Goal: Task Accomplishment & Management: Use online tool/utility

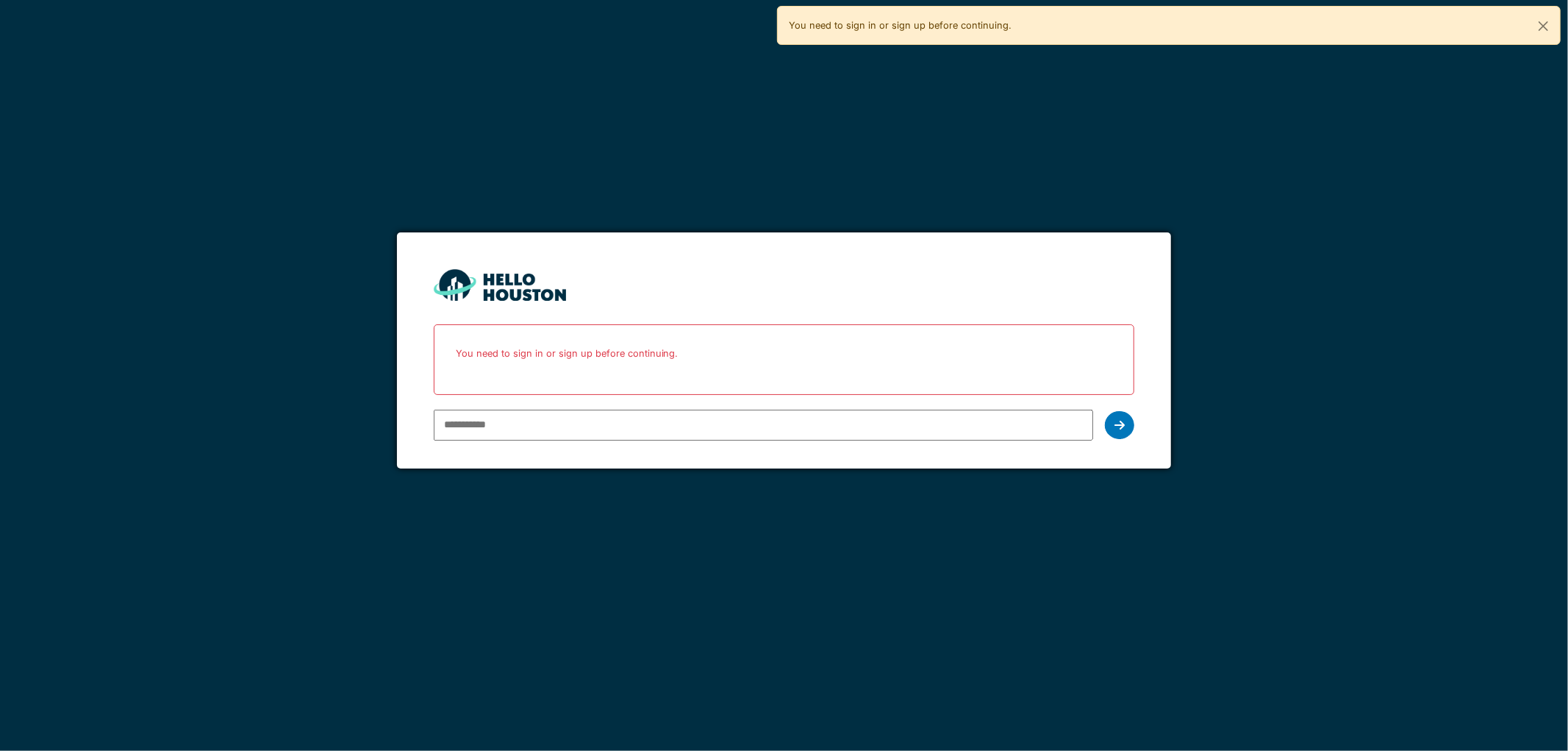
type input "**********"
click at [1113, 425] on div at bounding box center [1119, 424] width 29 height 28
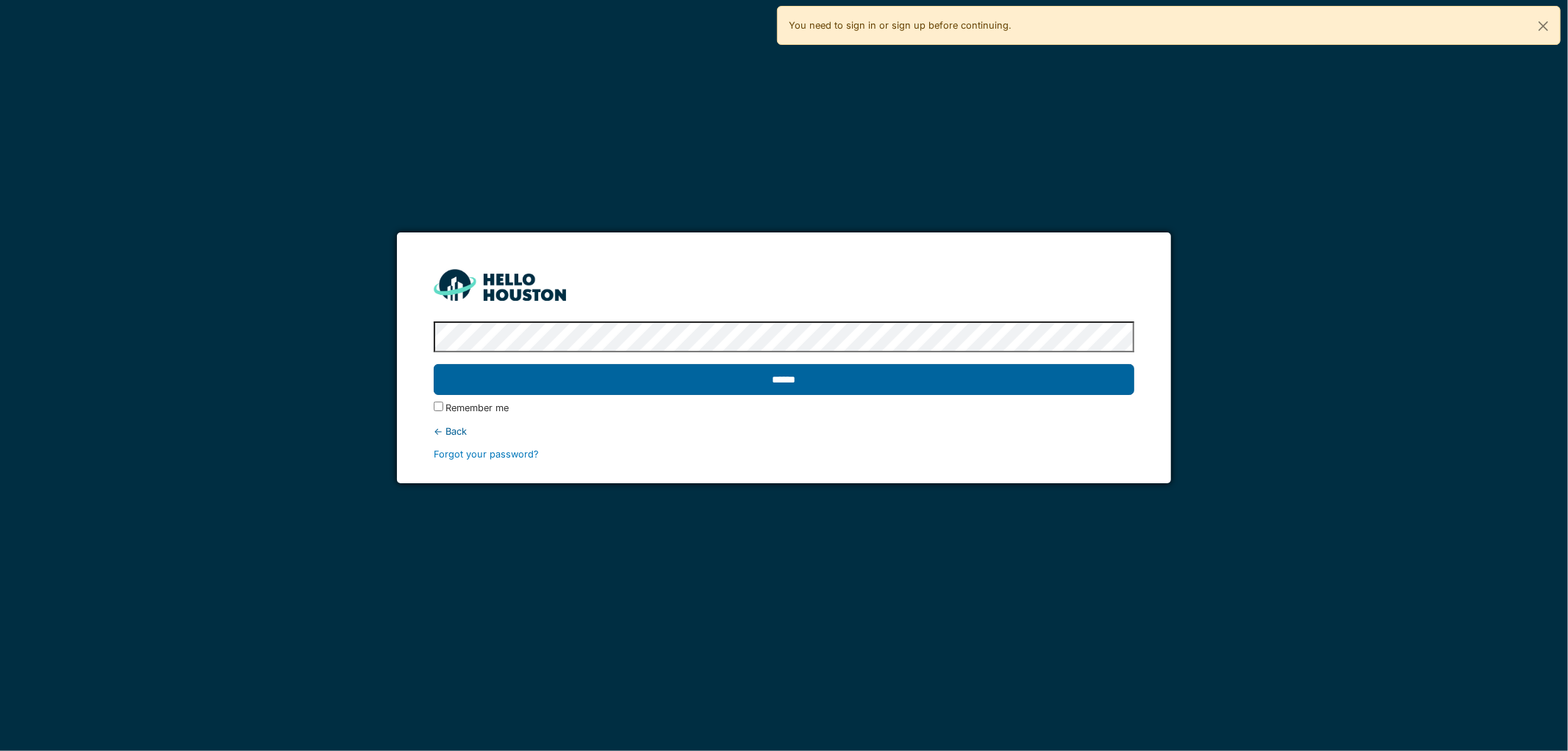
click at [434, 364] on input "******" at bounding box center [784, 380] width 701 height 31
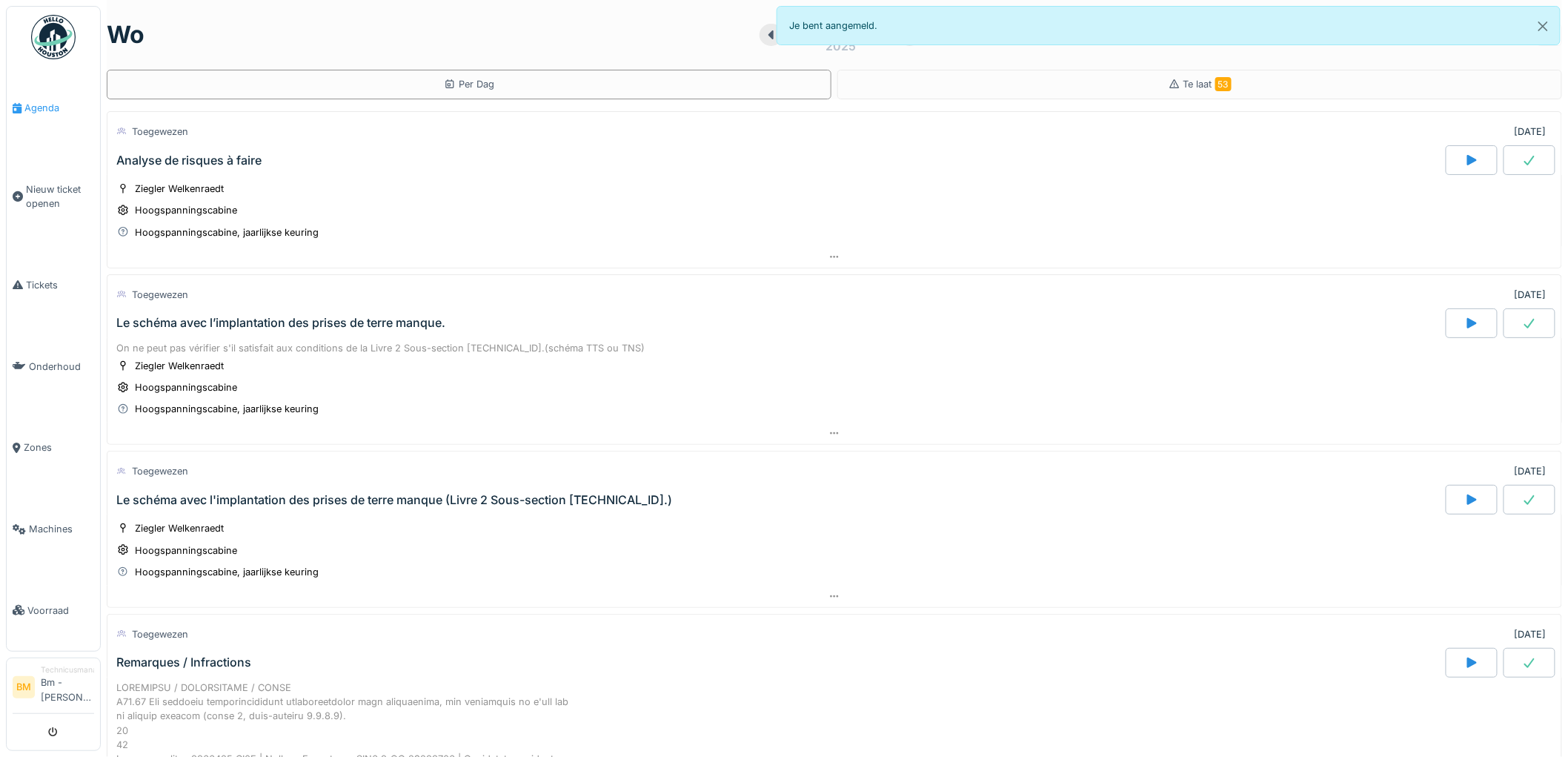
click at [48, 105] on span "Agenda" at bounding box center [59, 108] width 70 height 14
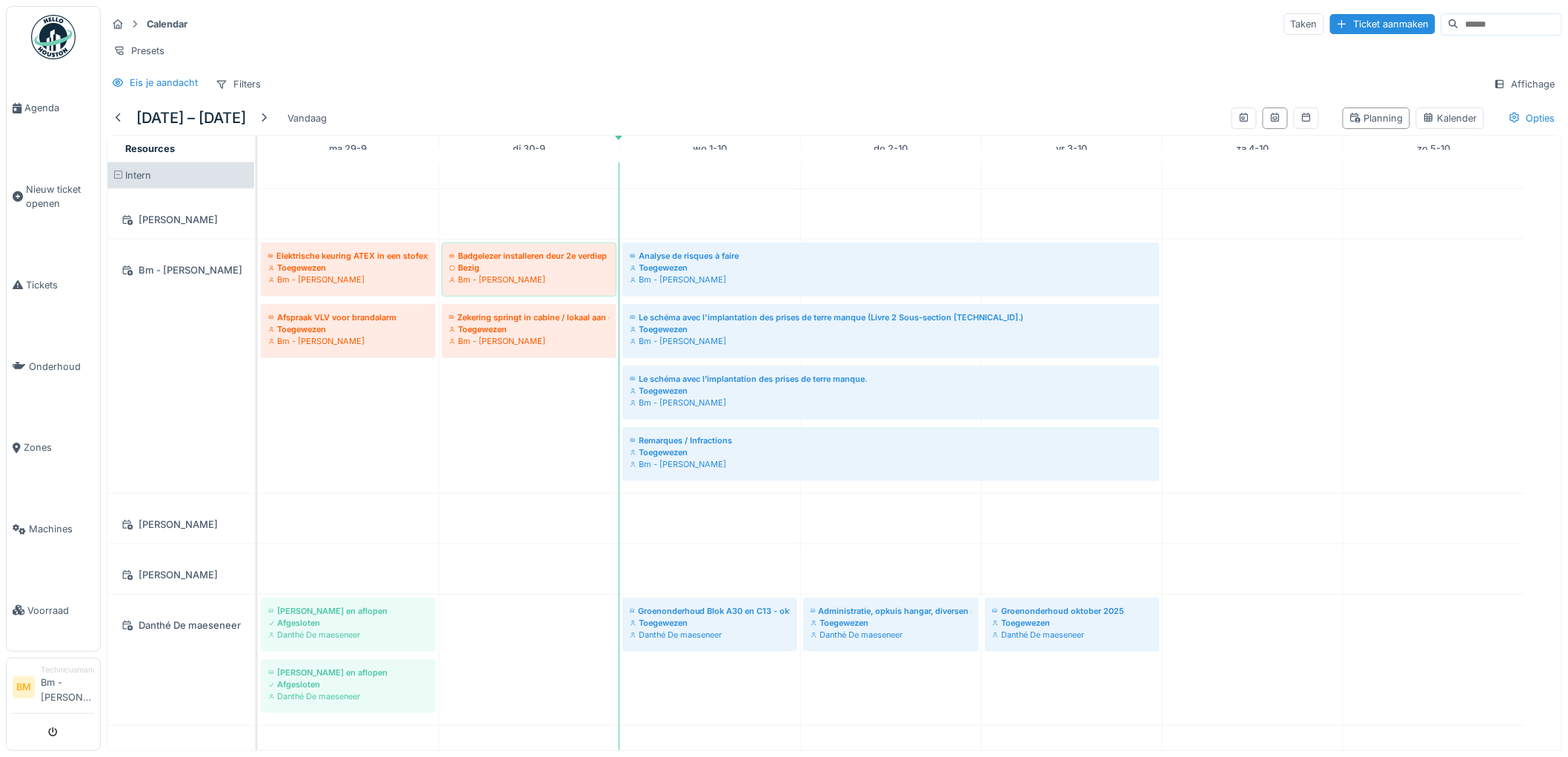
click at [951, 48] on div "Presets" at bounding box center [834, 51] width 1456 height 22
click at [269, 125] on div at bounding box center [263, 119] width 12 height 14
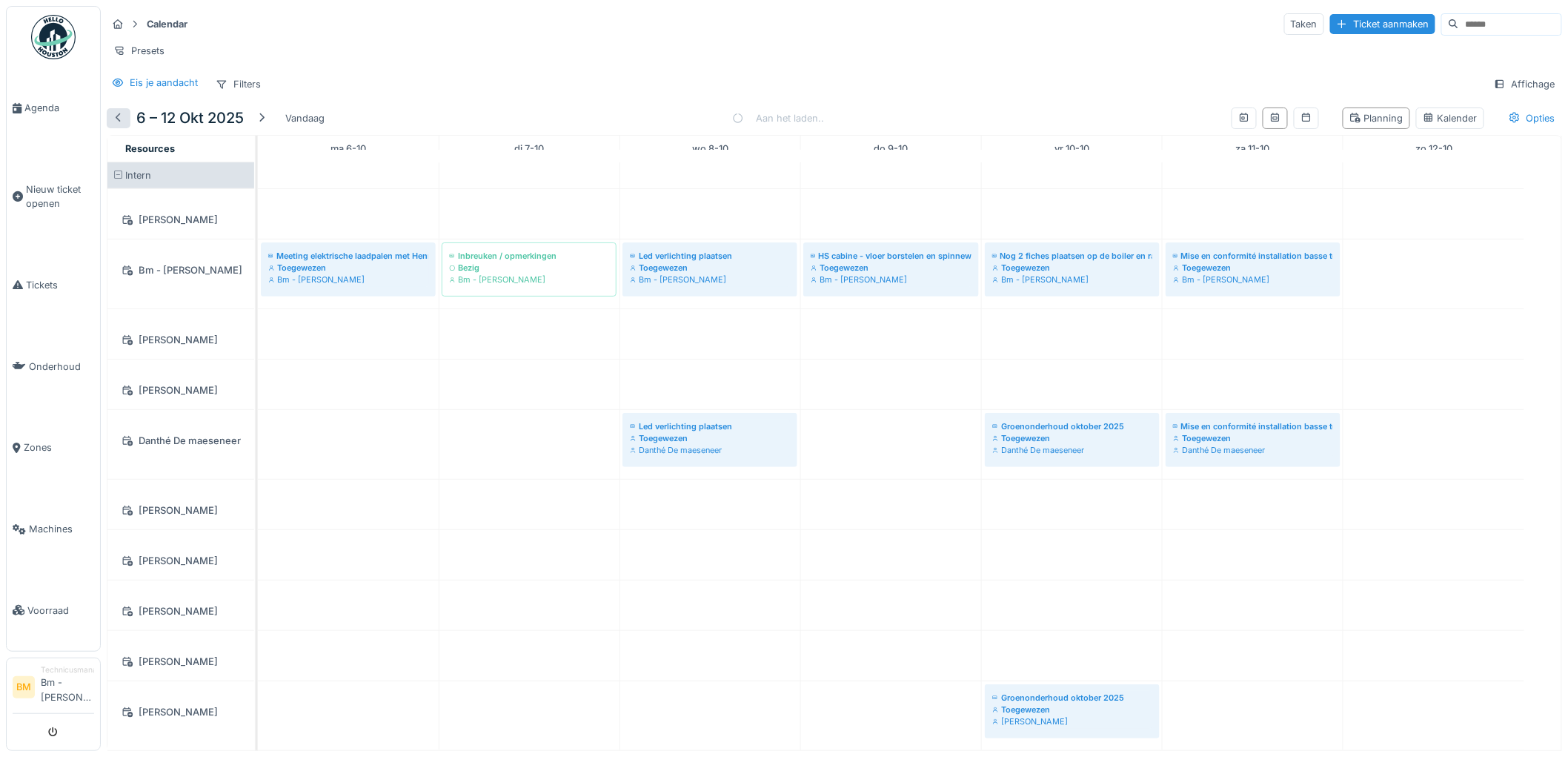
click at [117, 125] on div at bounding box center [118, 119] width 12 height 14
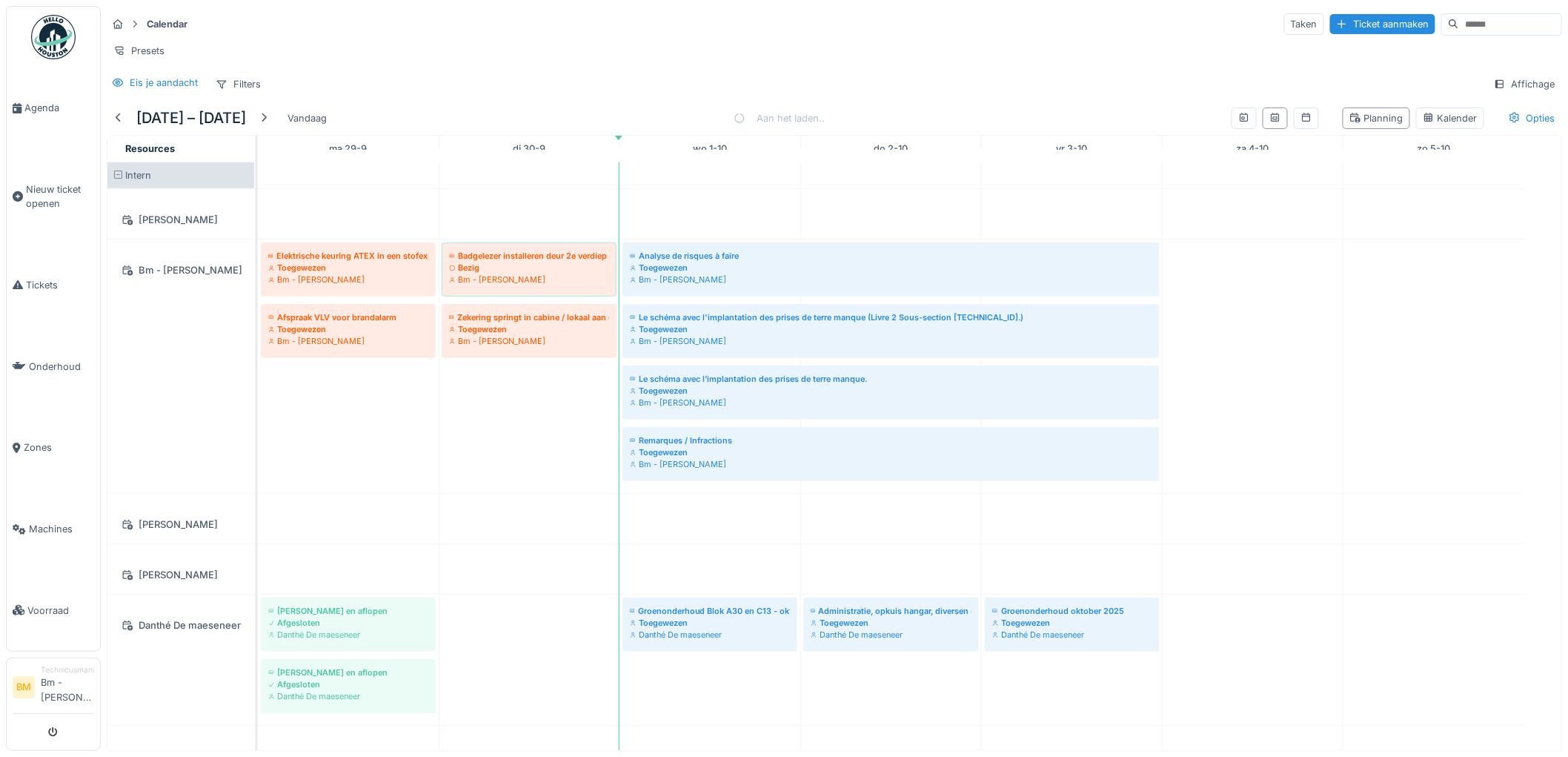
drag, startPoint x: 209, startPoint y: 189, endPoint x: 179, endPoint y: 189, distance: 30.0
click at [179, 189] on div "Intern" at bounding box center [181, 175] width 146 height 26
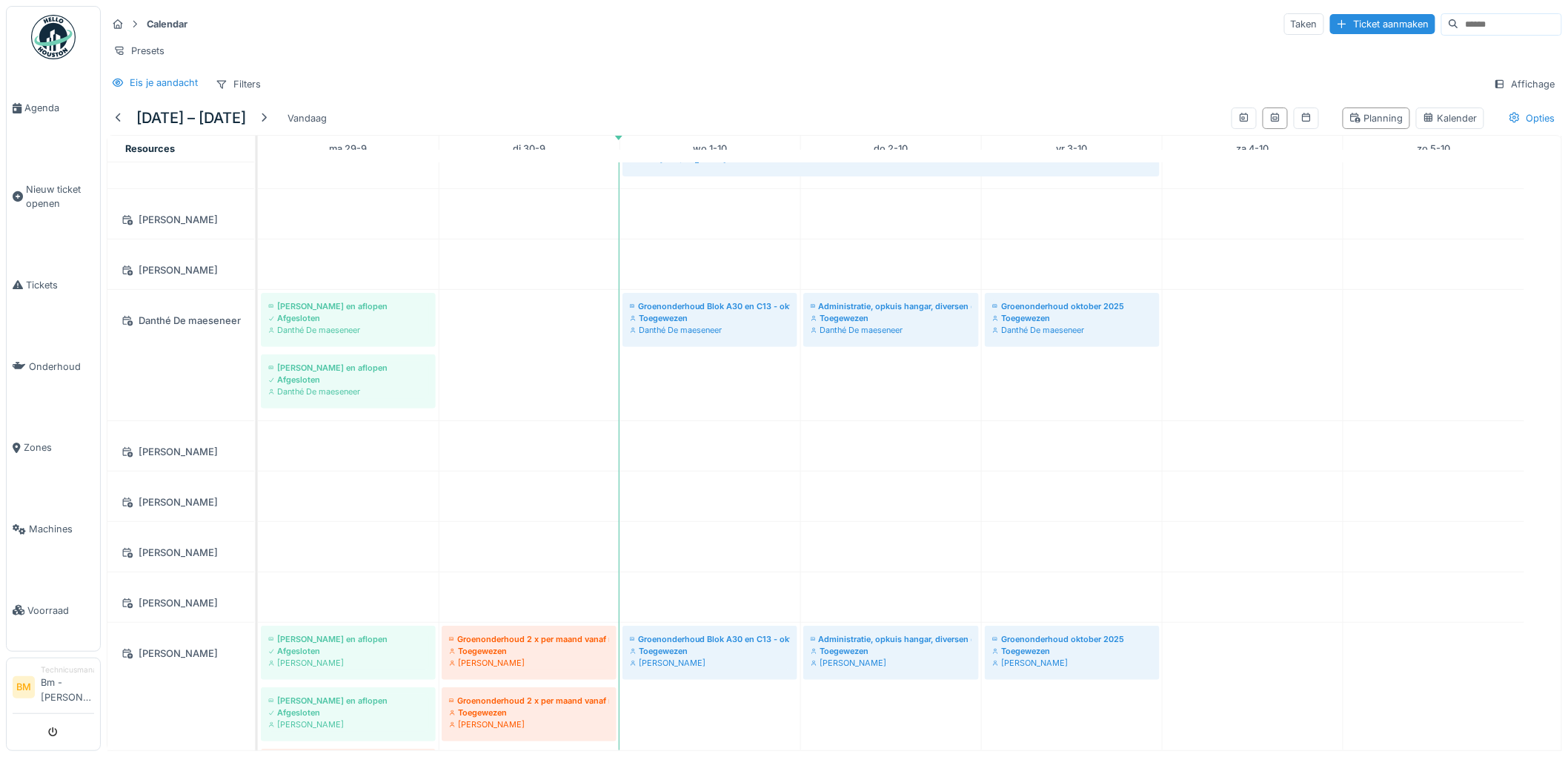
scroll to position [312, 0]
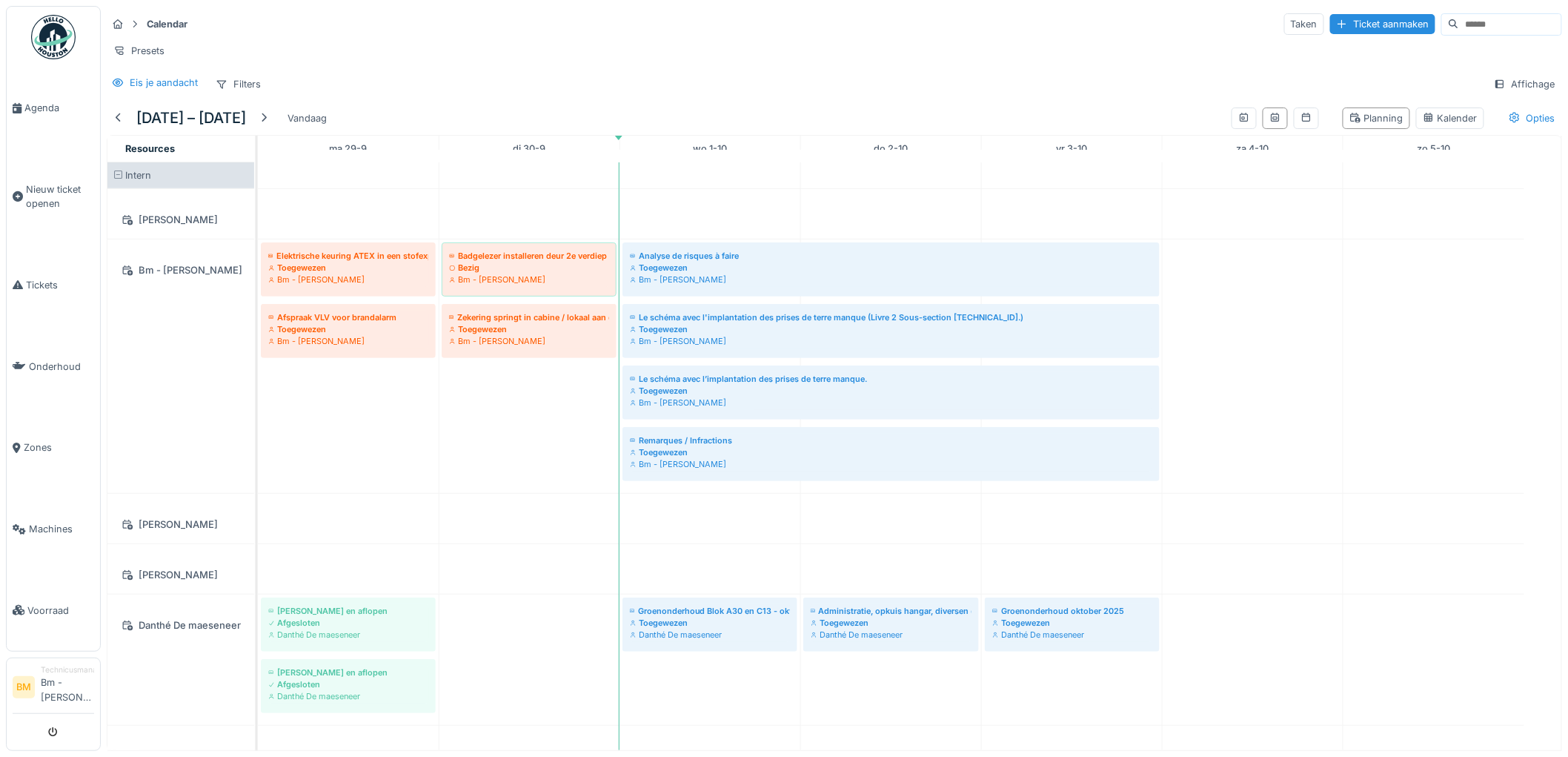
click at [68, 664] on li "Technicusmanager Bm - bertrand Mercier" at bounding box center [66, 686] width 53 height 46
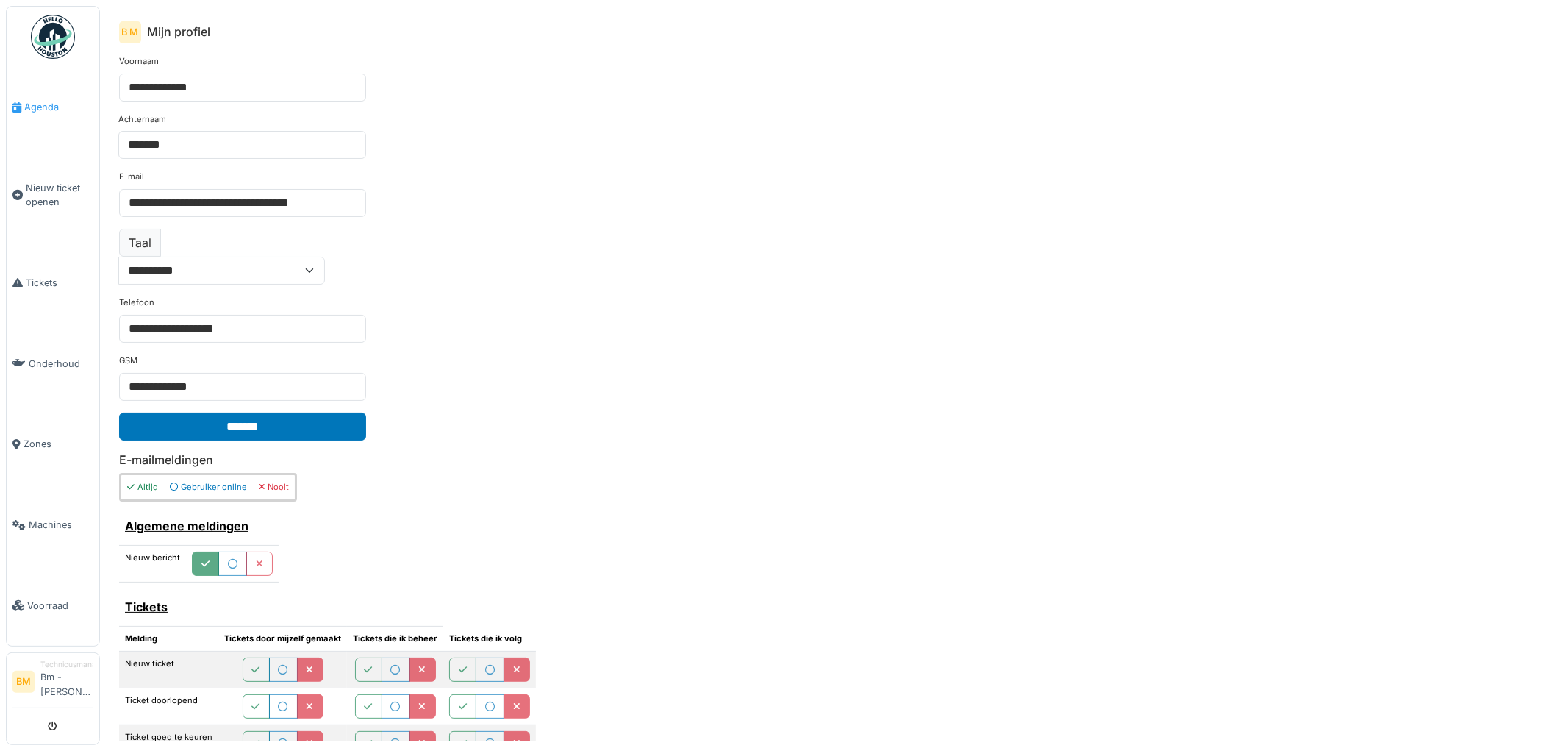
click at [40, 114] on link "Agenda" at bounding box center [53, 107] width 93 height 81
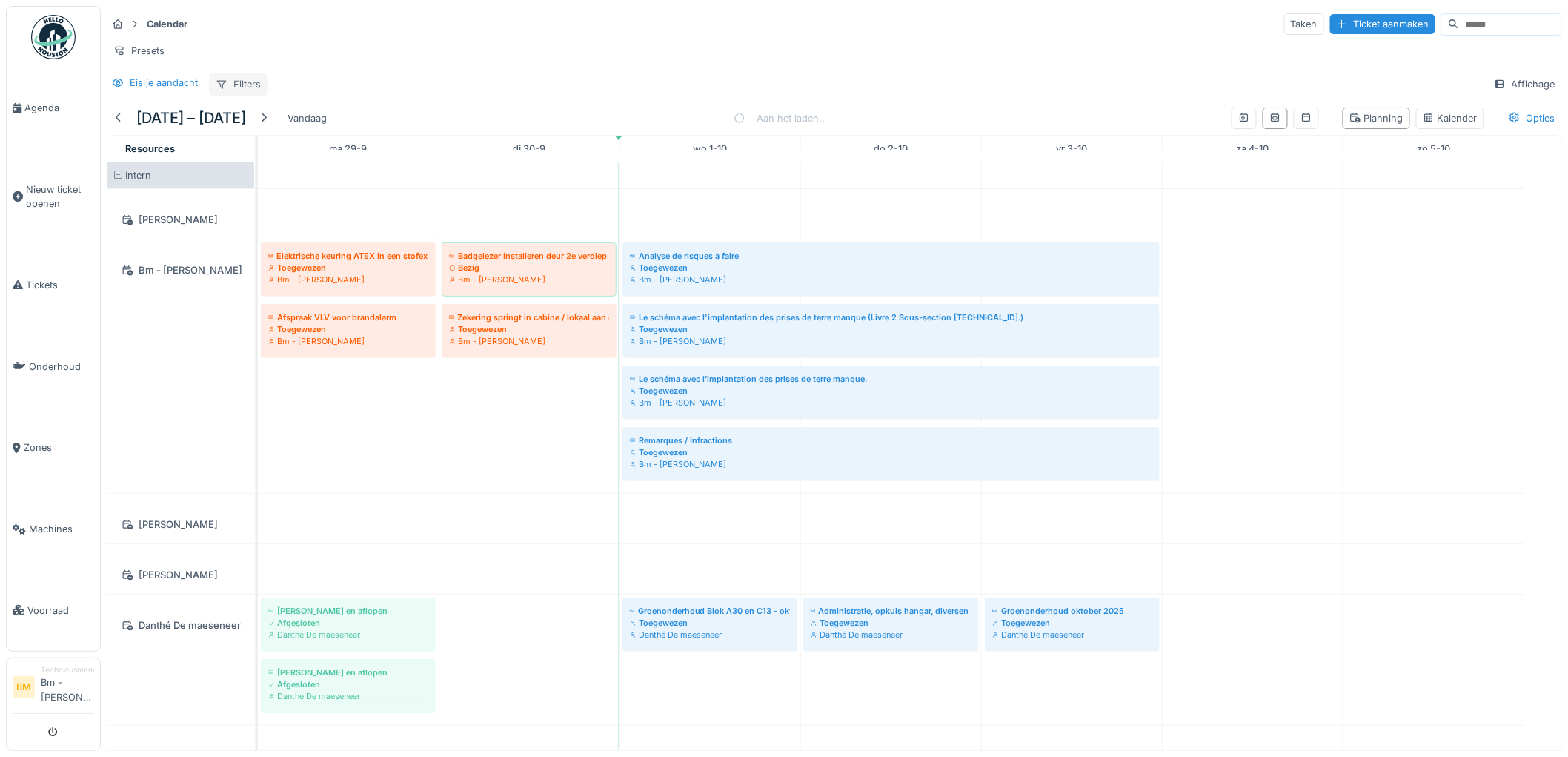
click at [237, 95] on div "Filters" at bounding box center [238, 84] width 58 height 22
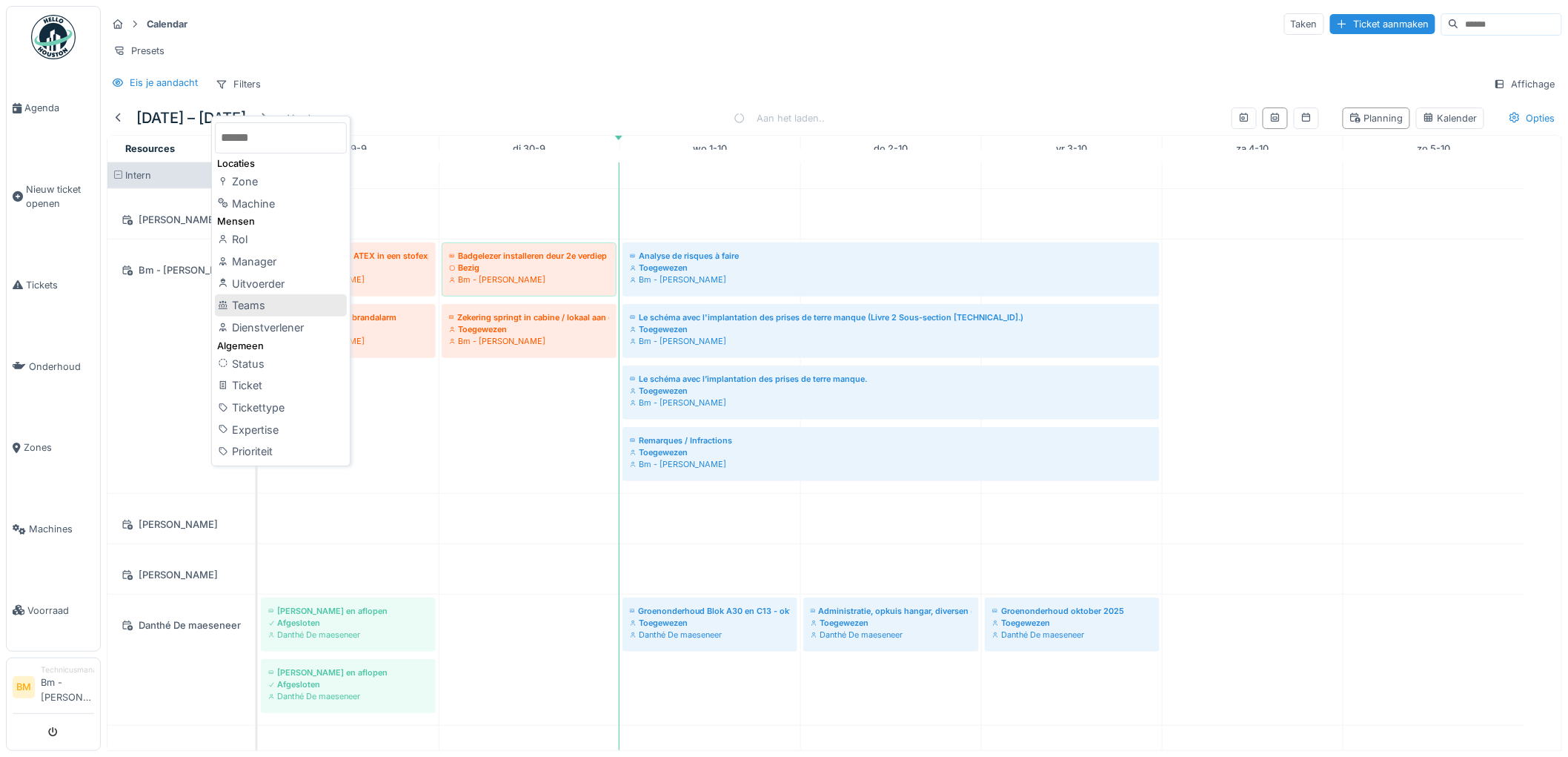
click at [272, 300] on div "Teams" at bounding box center [280, 305] width 132 height 22
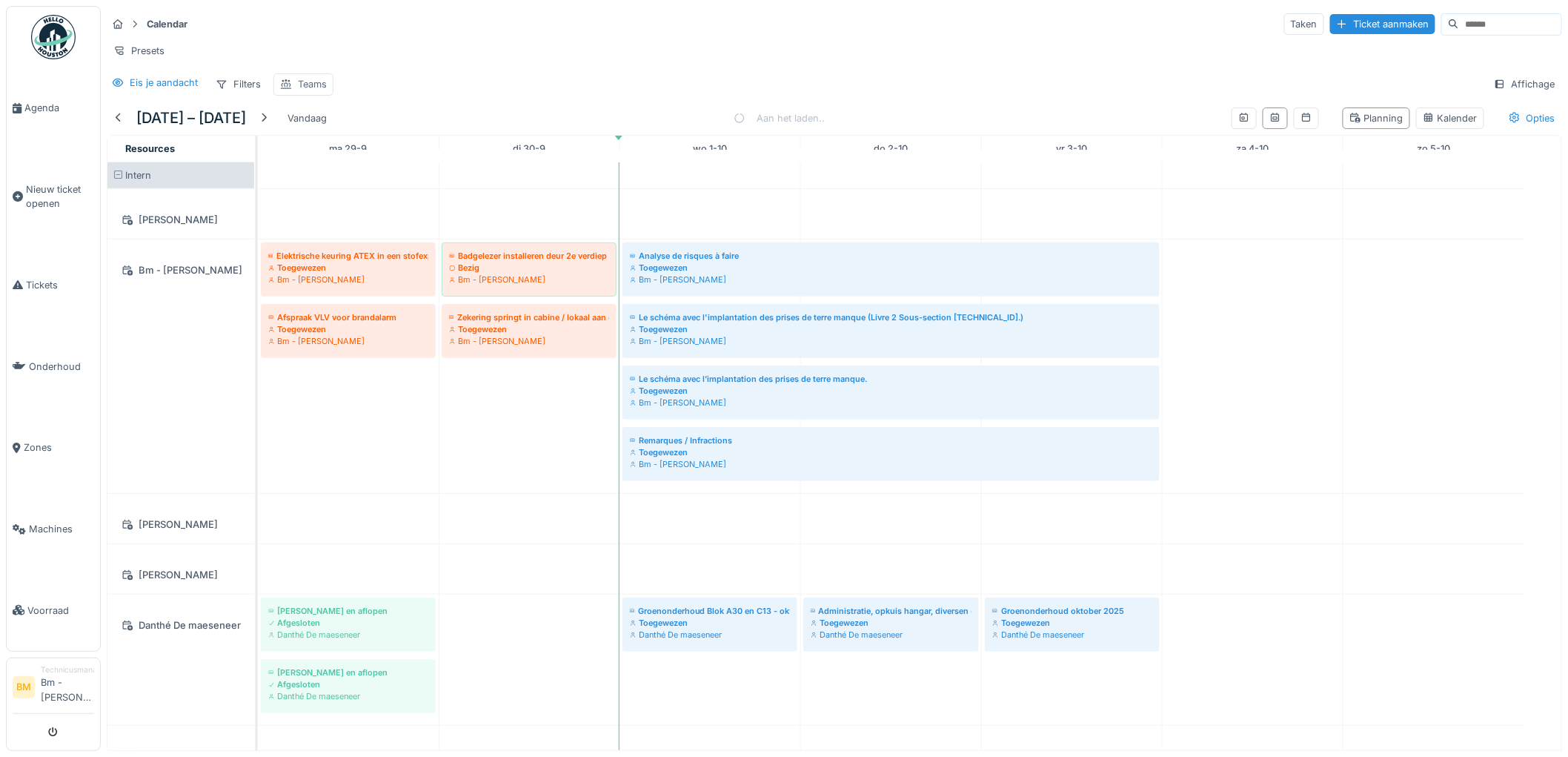
click at [320, 92] on div "Teams" at bounding box center [313, 84] width 29 height 14
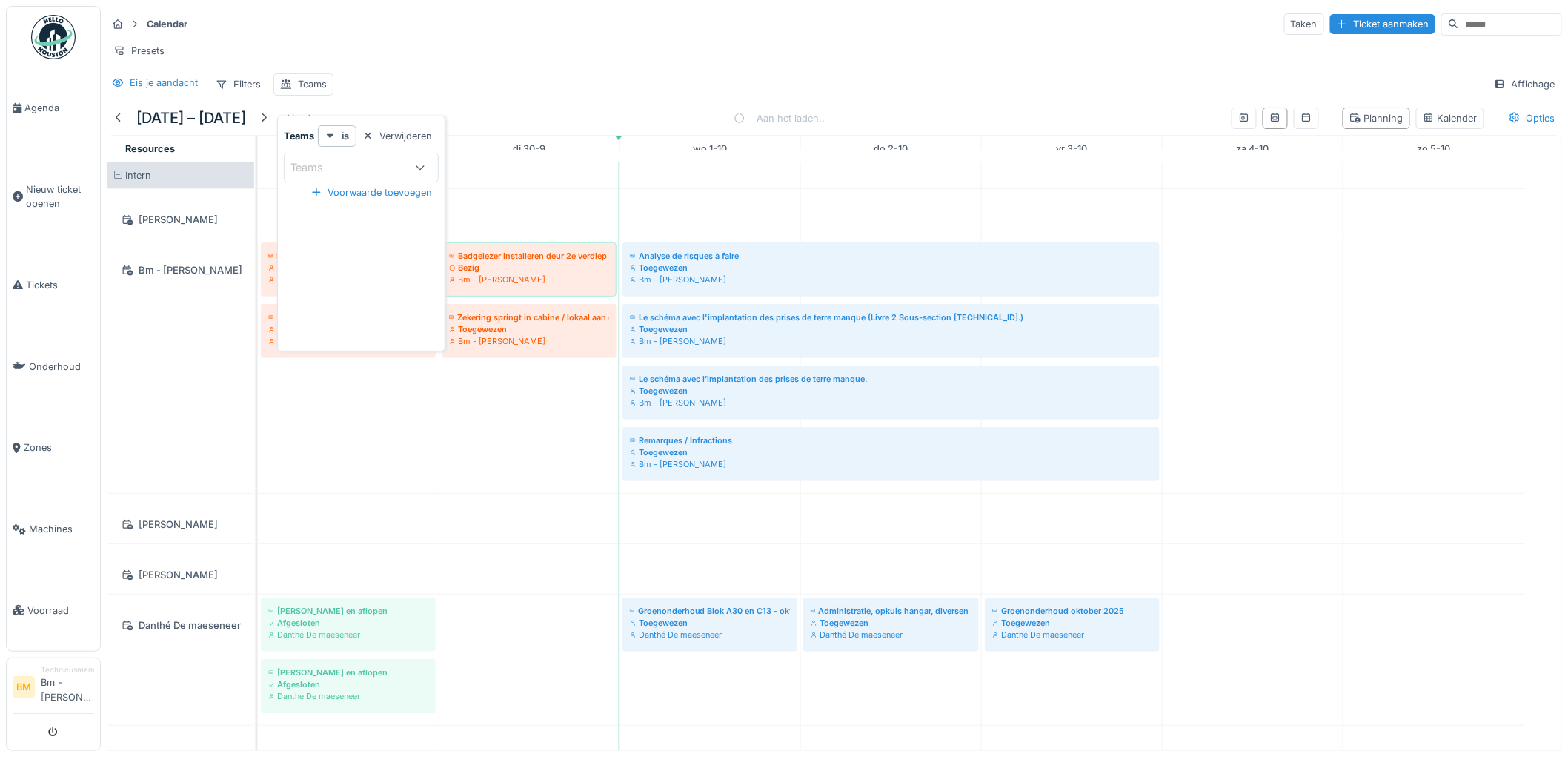
click at [335, 168] on div "Teams" at bounding box center [318, 167] width 54 height 16
click at [334, 279] on span "Elektriciens" at bounding box center [313, 281] width 57 height 16
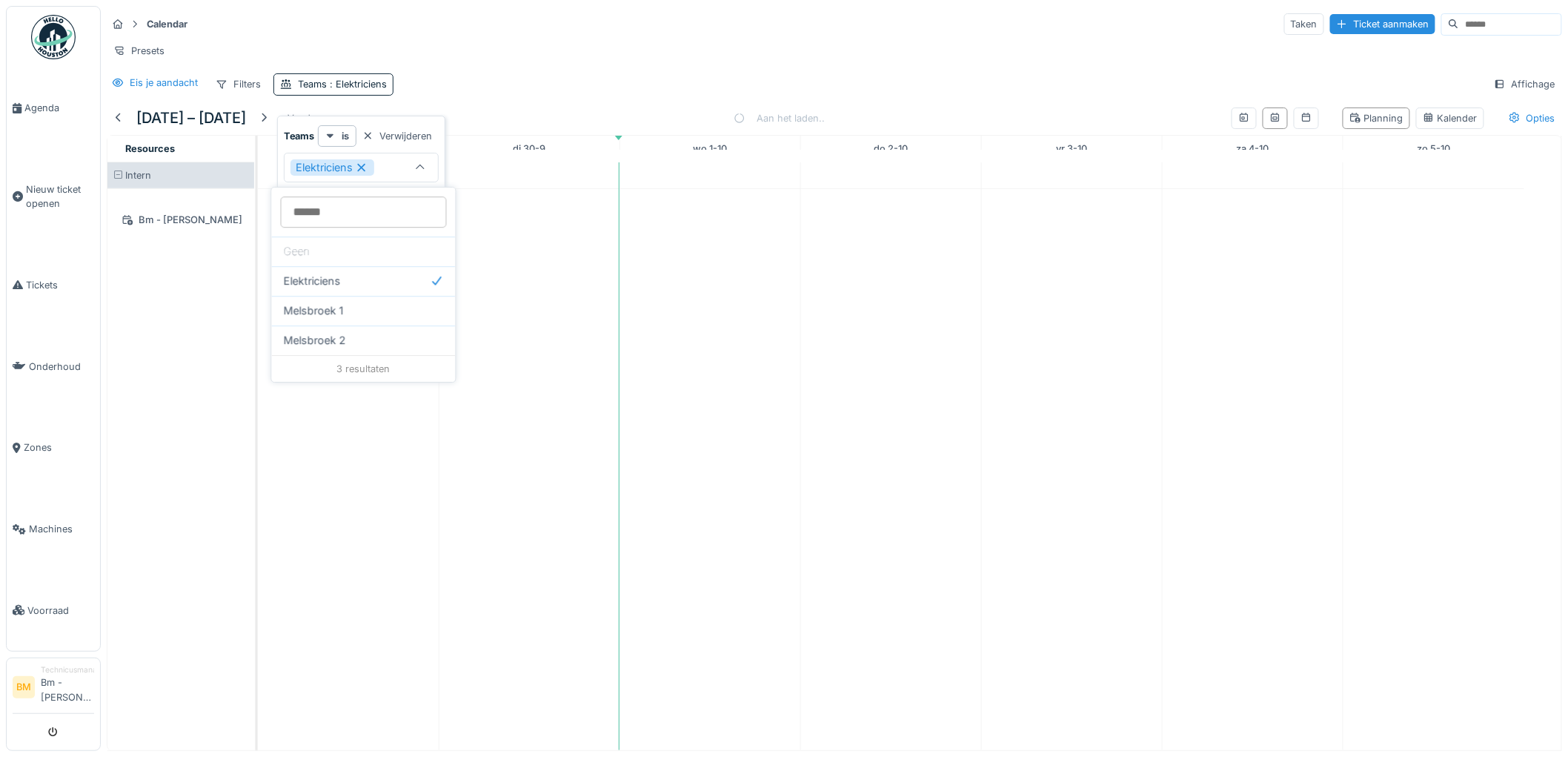
click at [279, 327] on div "Melsbroek 2" at bounding box center [364, 339] width 184 height 30
click at [277, 327] on div "Teams is Verwijderen Elektriciens *** Voorwaarde toevoegen" at bounding box center [361, 233] width 168 height 235
type input "******"
click at [272, 327] on td at bounding box center [348, 456] width 181 height 587
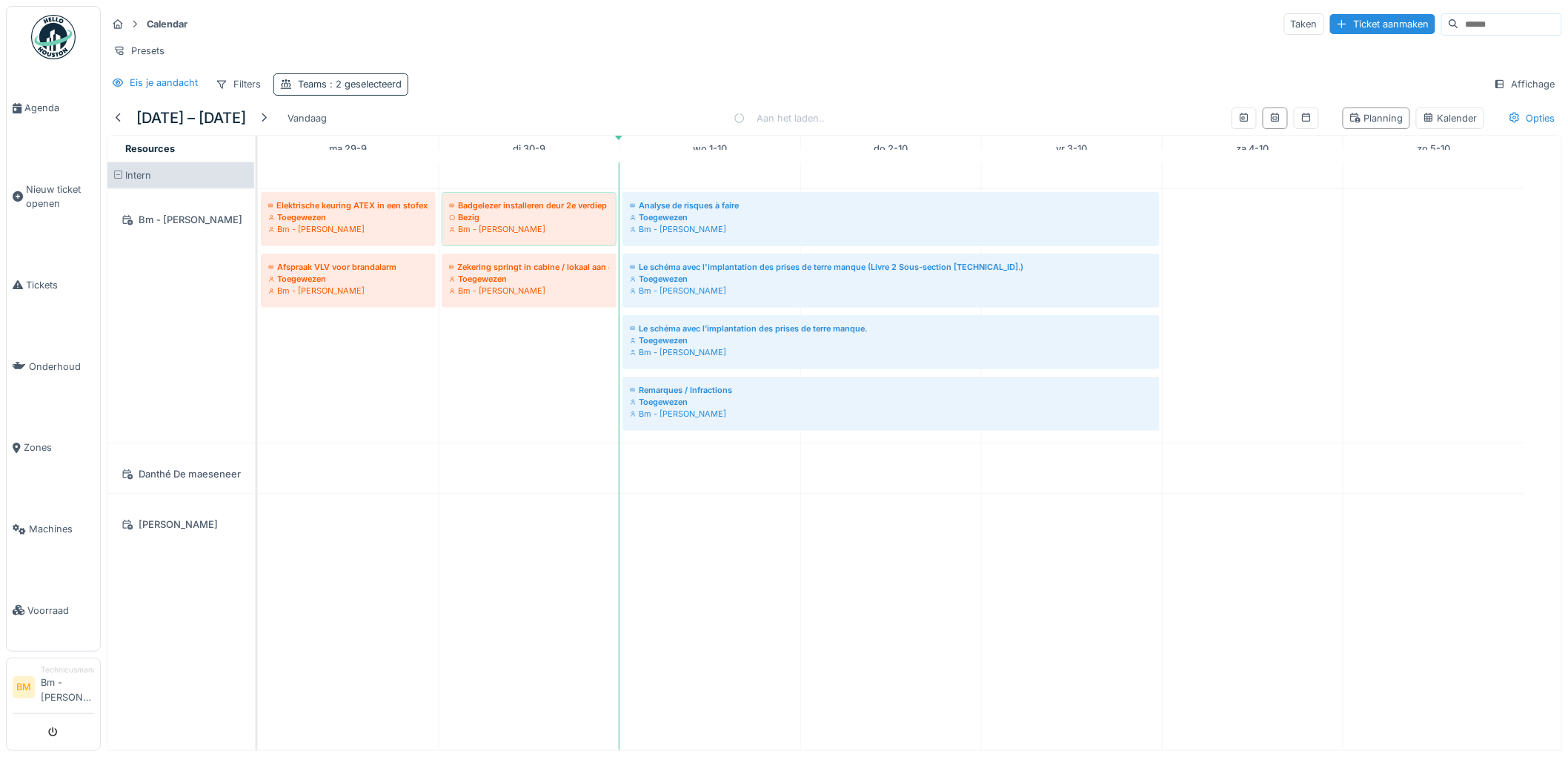
click at [349, 90] on span ": 2 geselecteerd" at bounding box center [364, 84] width 75 height 11
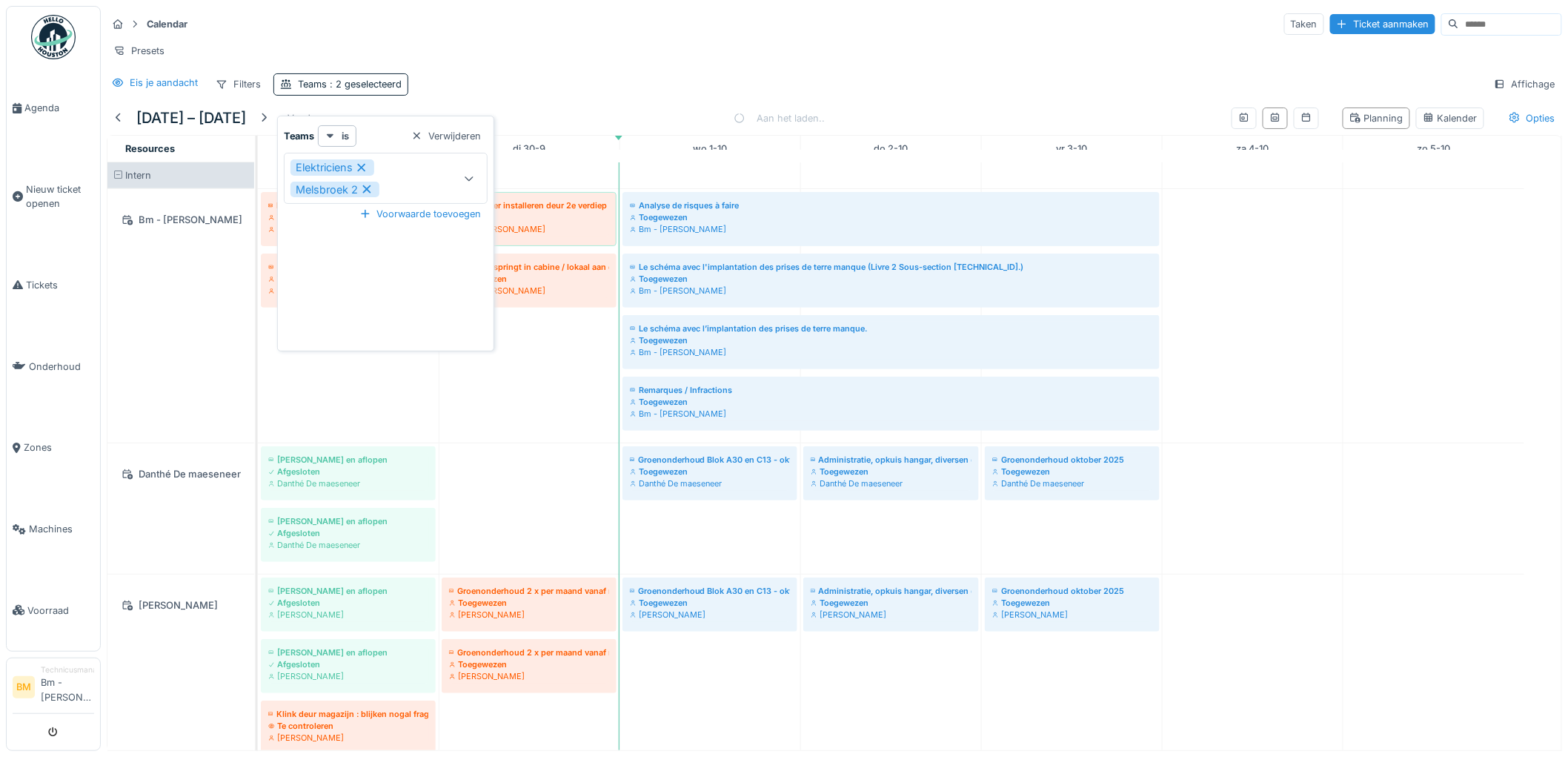
click at [352, 189] on div "Melsbroek 2" at bounding box center [335, 189] width 89 height 16
type input "***"
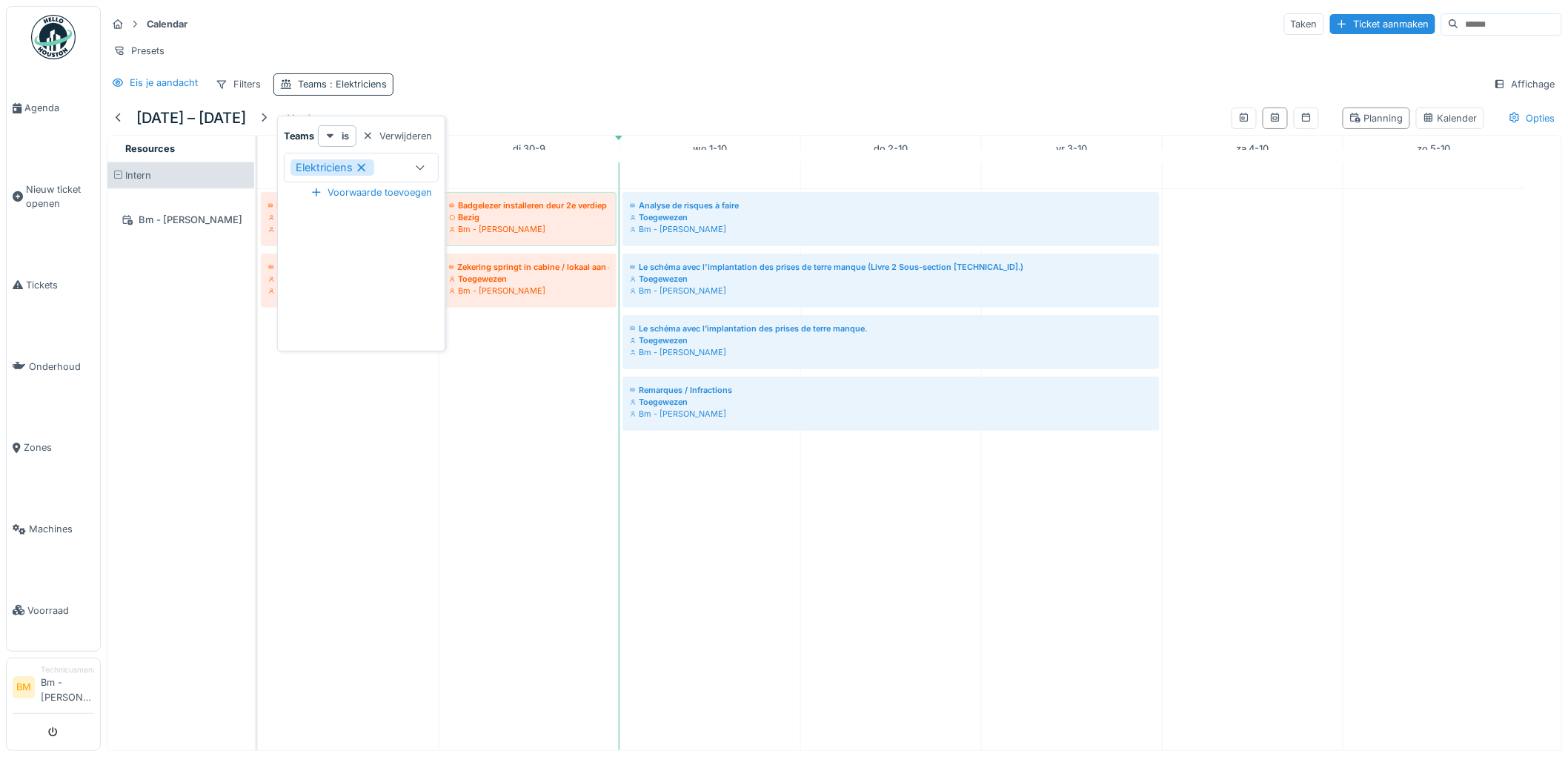
click at [350, 90] on span ": Elektriciens" at bounding box center [357, 84] width 60 height 11
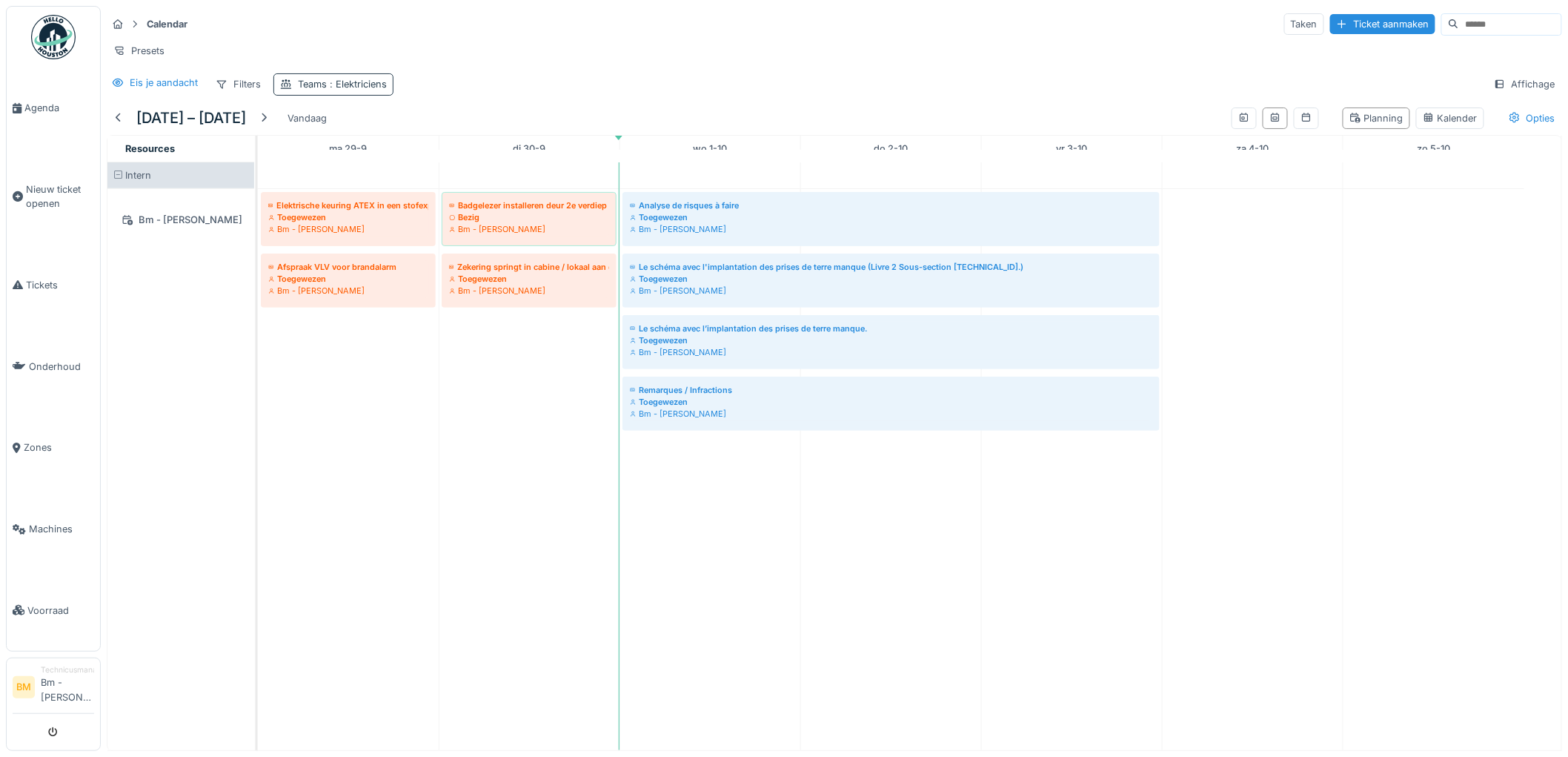
click at [366, 90] on span ": Elektriciens" at bounding box center [357, 84] width 60 height 11
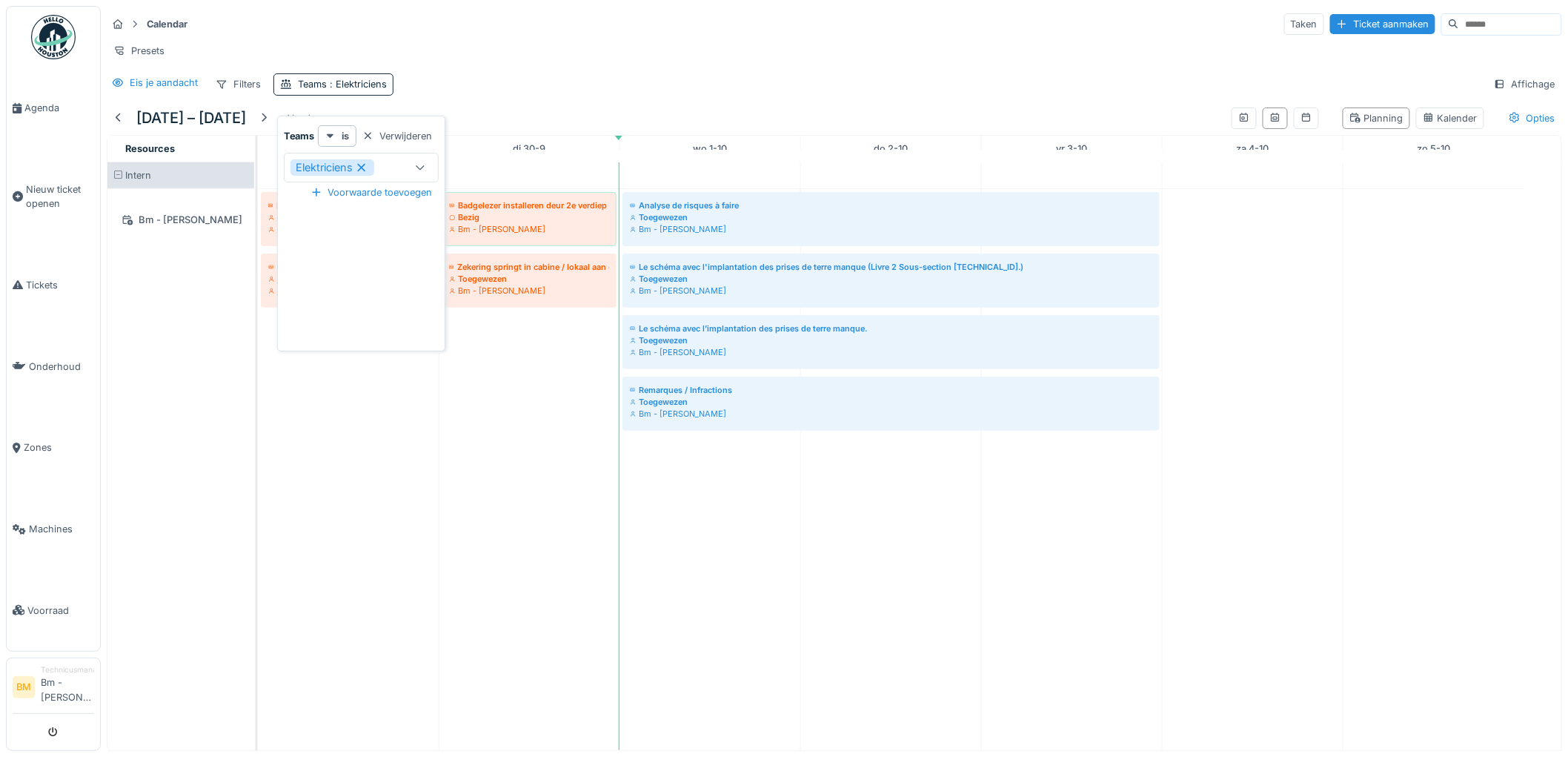
click at [424, 260] on div "Teams is Verwijderen Elektriciens *** Voorwaarde toevoegen" at bounding box center [361, 236] width 161 height 223
click at [444, 95] on div "Eis je aandacht Filters Teams : Elektriciens Affichage" at bounding box center [834, 84] width 1456 height 22
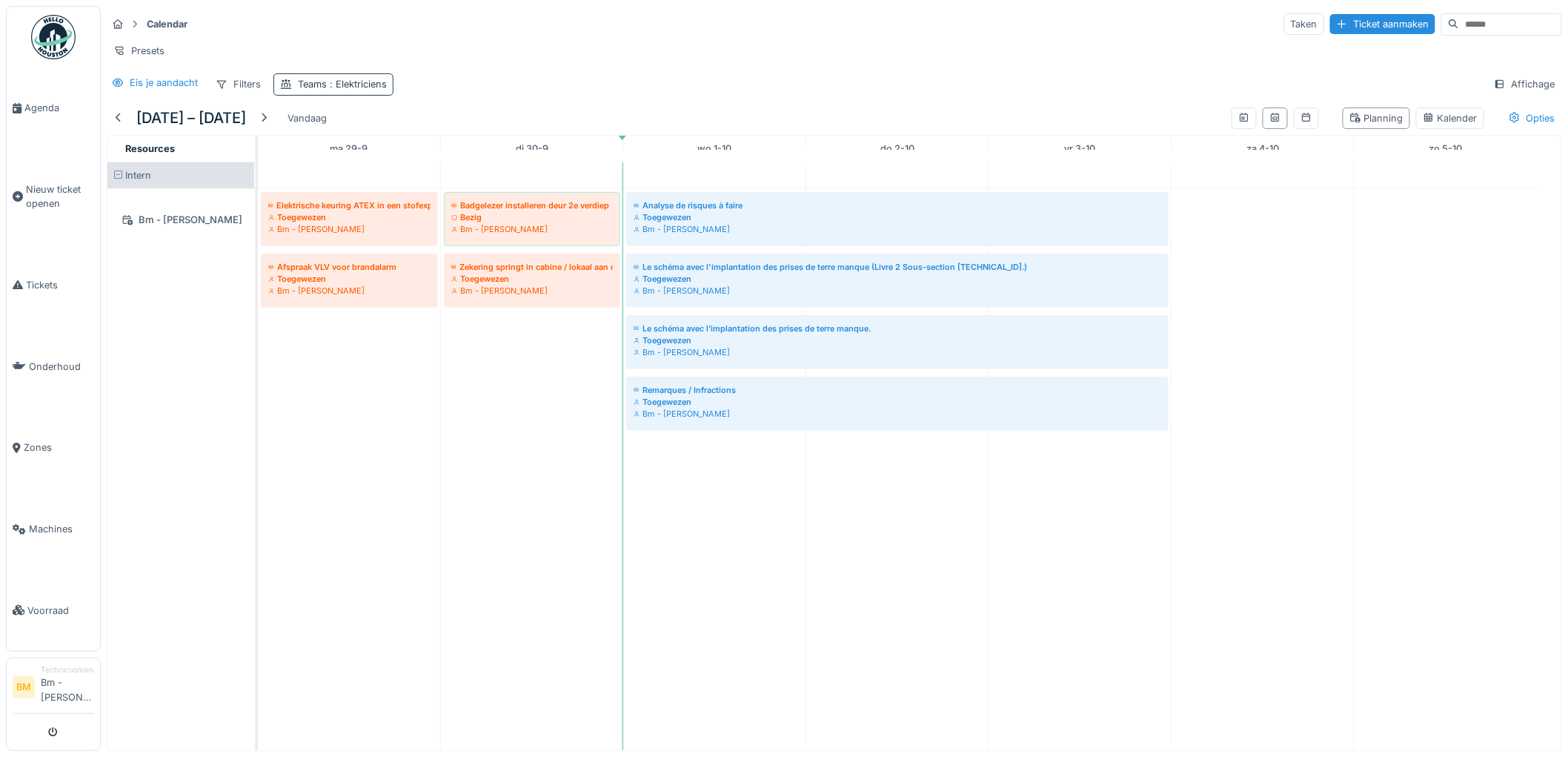
click at [354, 90] on span ": Elektriciens" at bounding box center [357, 84] width 60 height 11
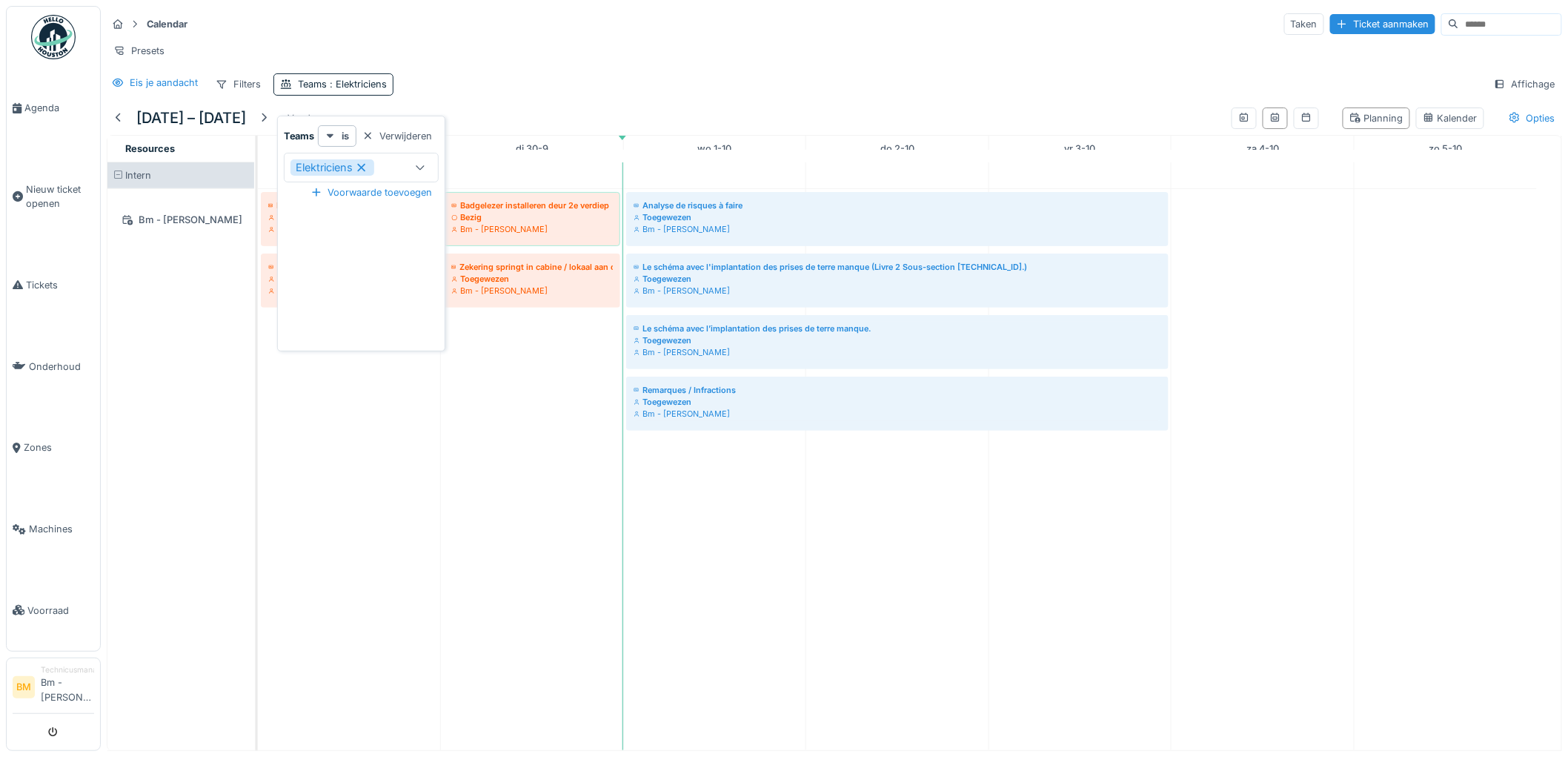
click at [424, 159] on div at bounding box center [420, 167] width 36 height 28
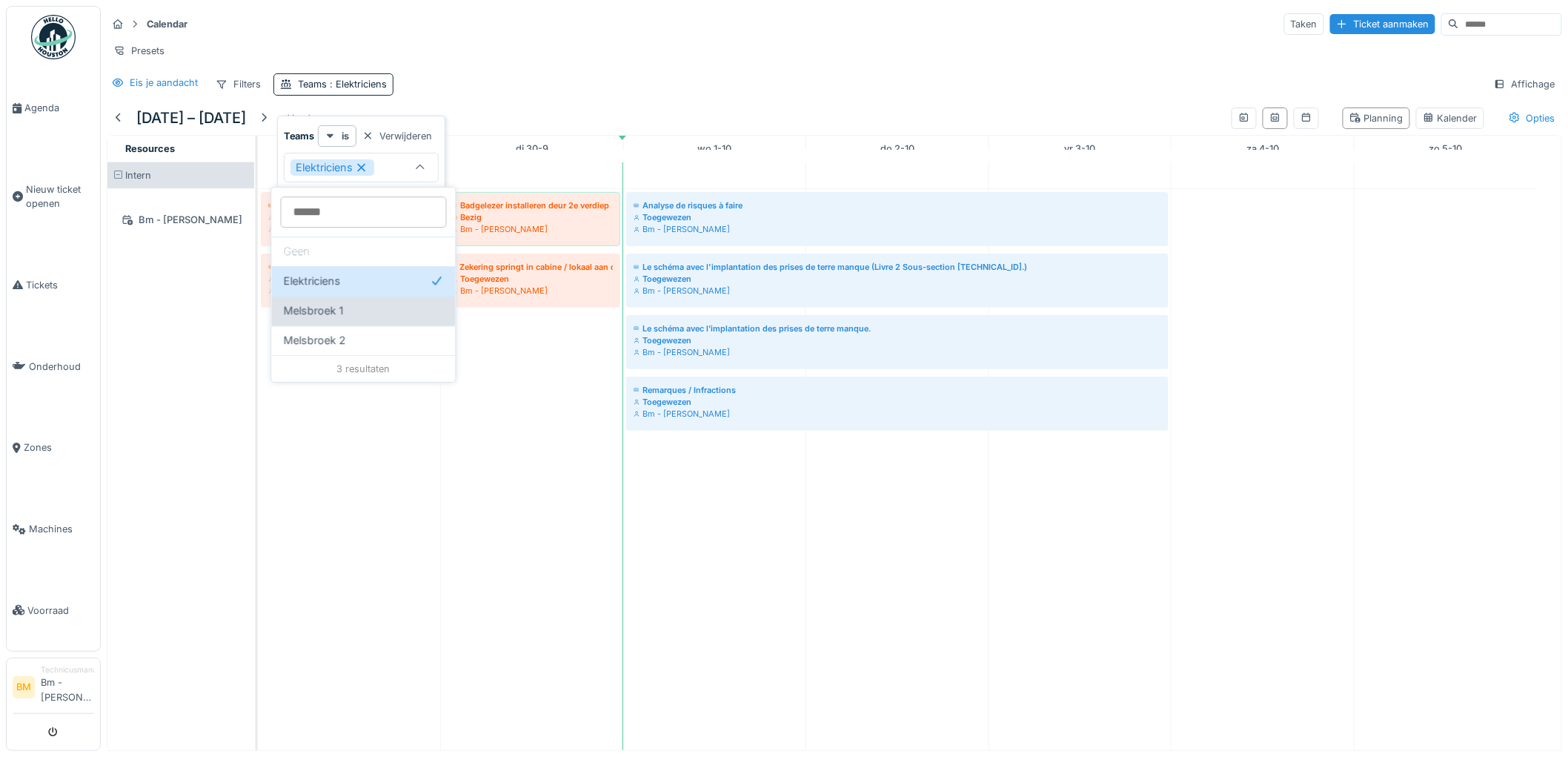
click at [384, 313] on div "Melsbroek 1" at bounding box center [364, 311] width 160 height 16
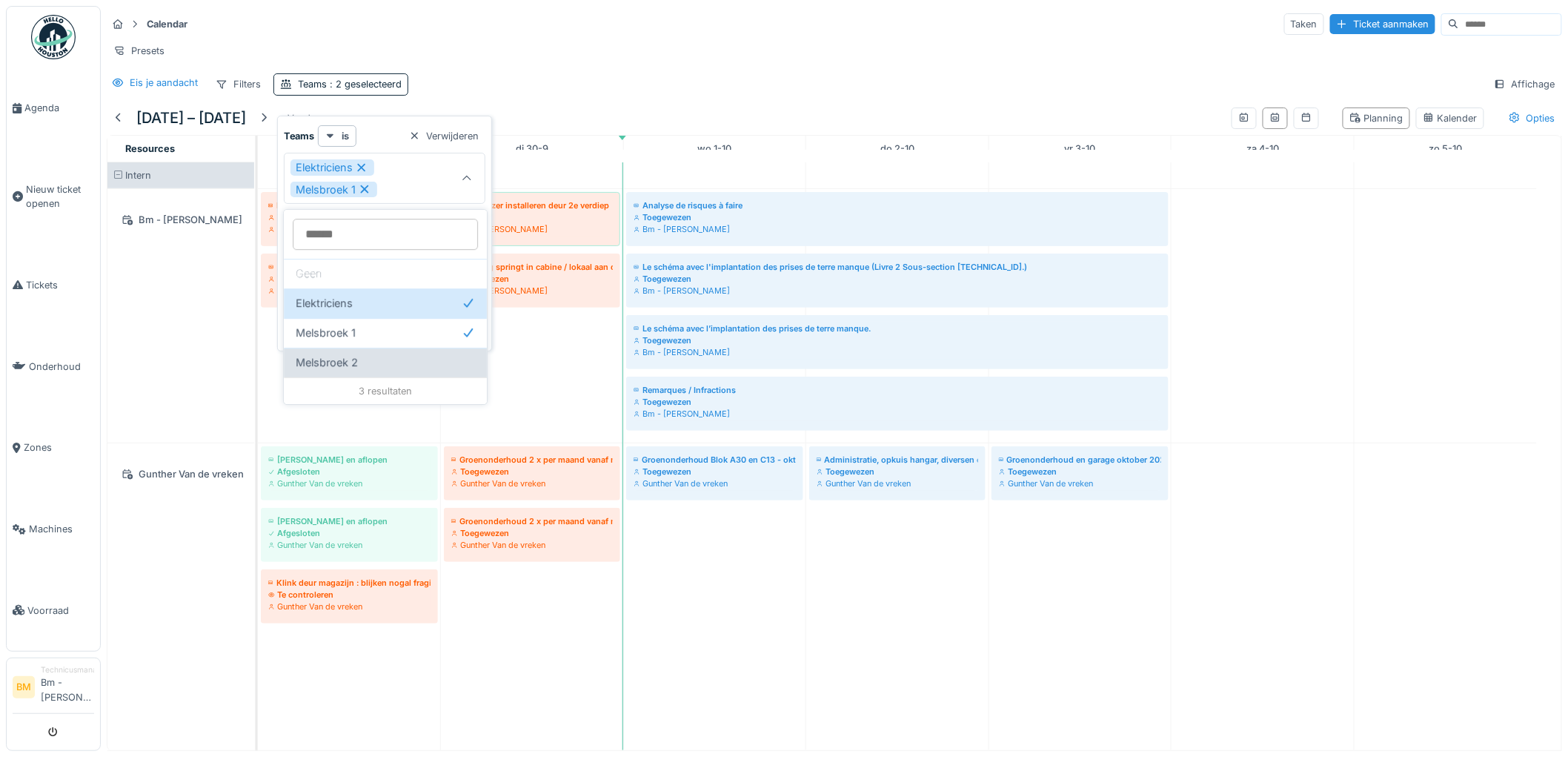
click at [436, 360] on div "Melsbroek 2" at bounding box center [385, 362] width 180 height 16
type input "*********"
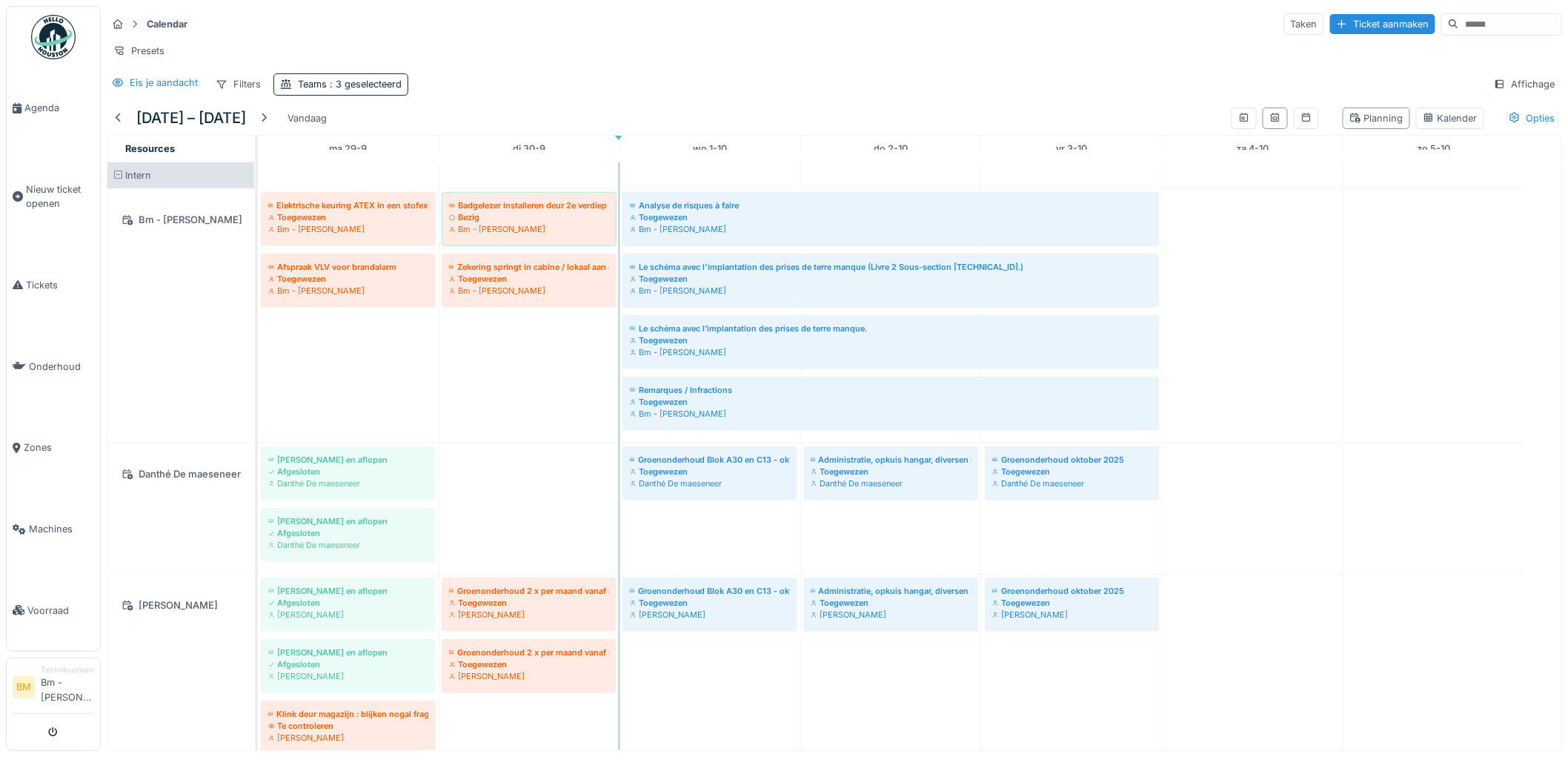
click at [676, 83] on div "Calendar Taken Ticket aanmaken Presets Eis je aandacht Filters Teams : 3 gesele…" at bounding box center [834, 54] width 1467 height 95
click at [1300, 122] on icon at bounding box center [1306, 117] width 12 height 10
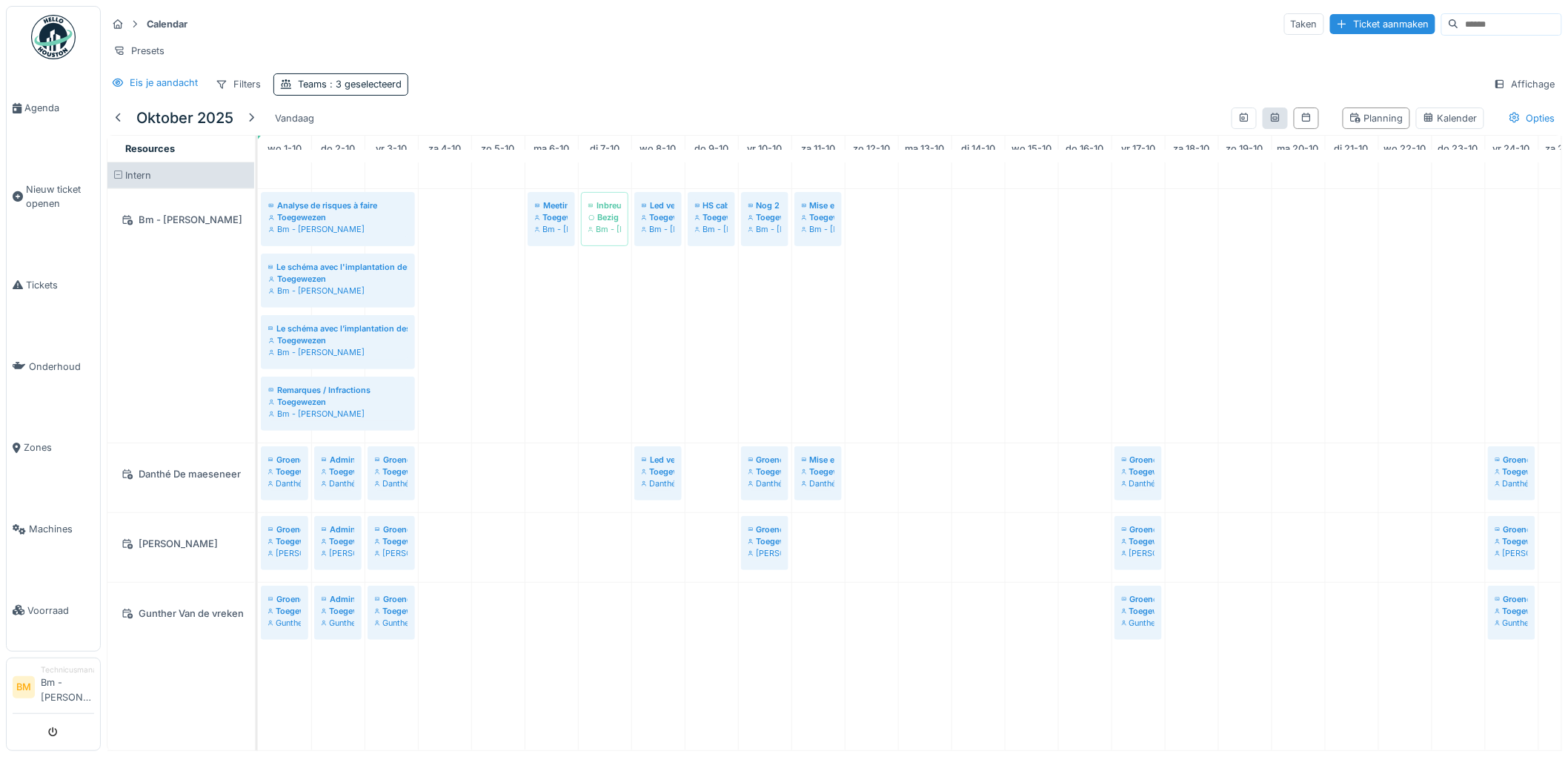
click at [1263, 129] on div at bounding box center [1275, 119] width 25 height 22
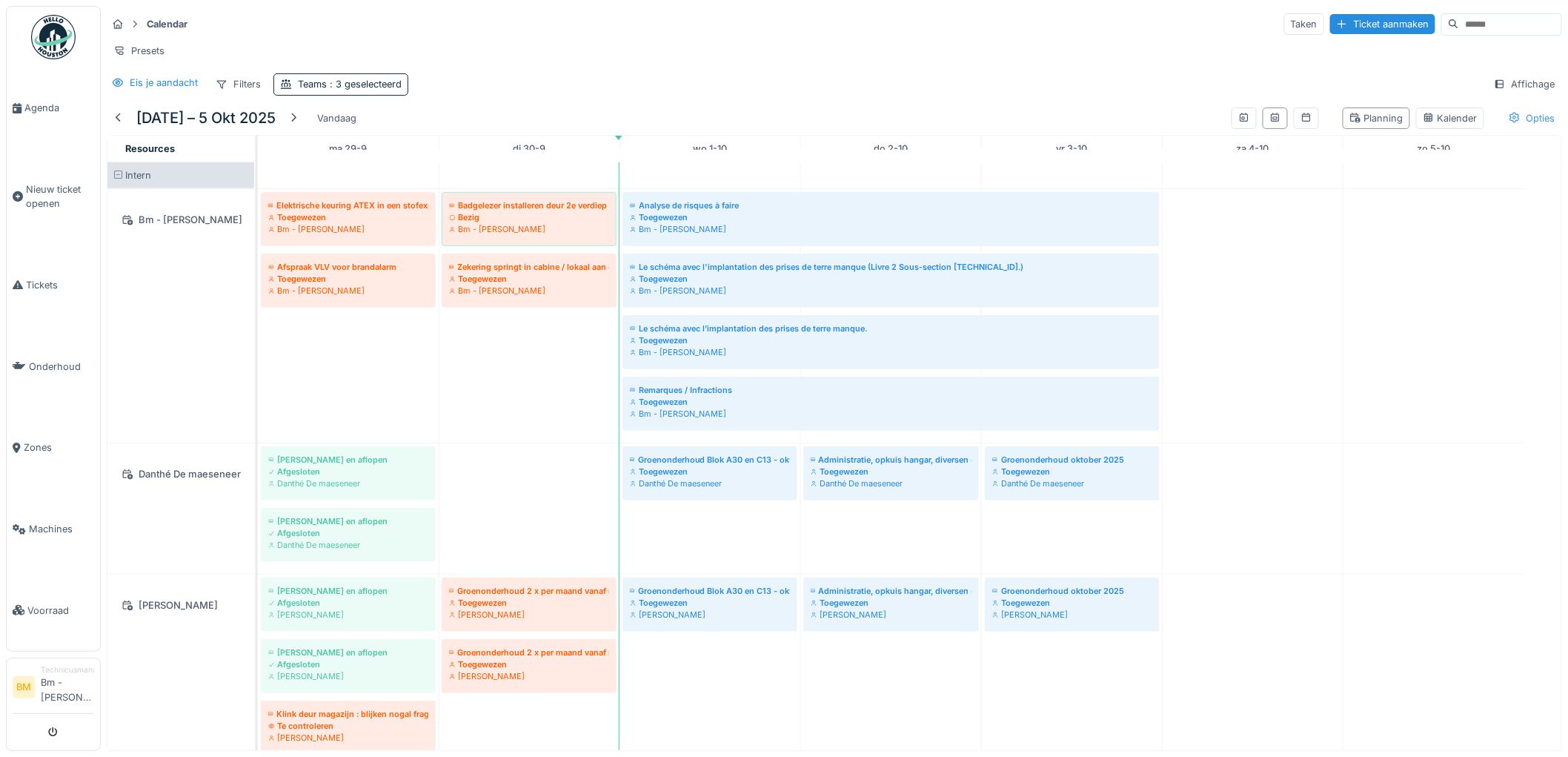
click at [1513, 129] on div "Opties" at bounding box center [1532, 119] width 60 height 22
click at [1451, 125] on div "Kalender" at bounding box center [1450, 119] width 55 height 14
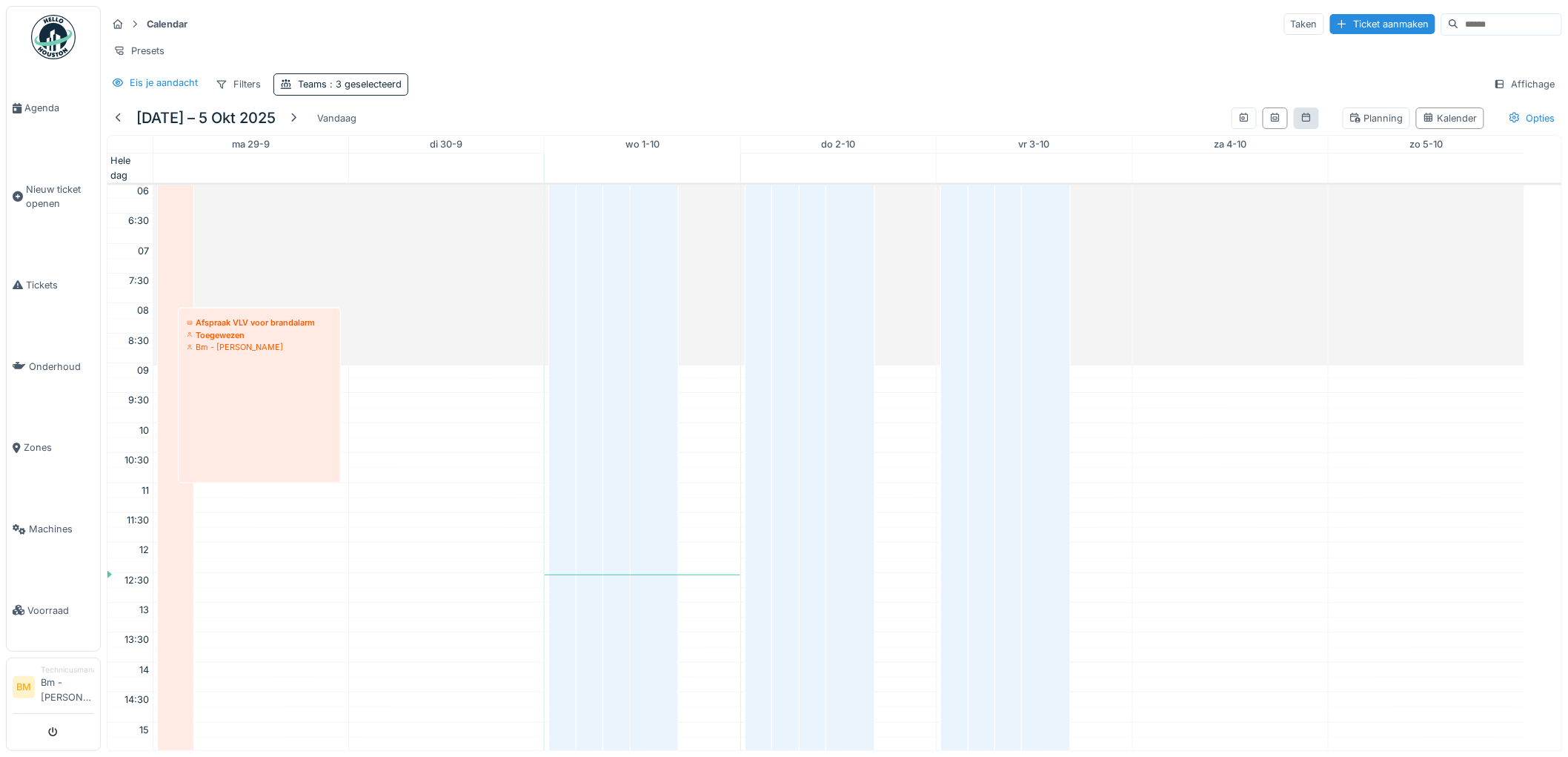
click at [1294, 129] on div at bounding box center [1307, 119] width 25 height 22
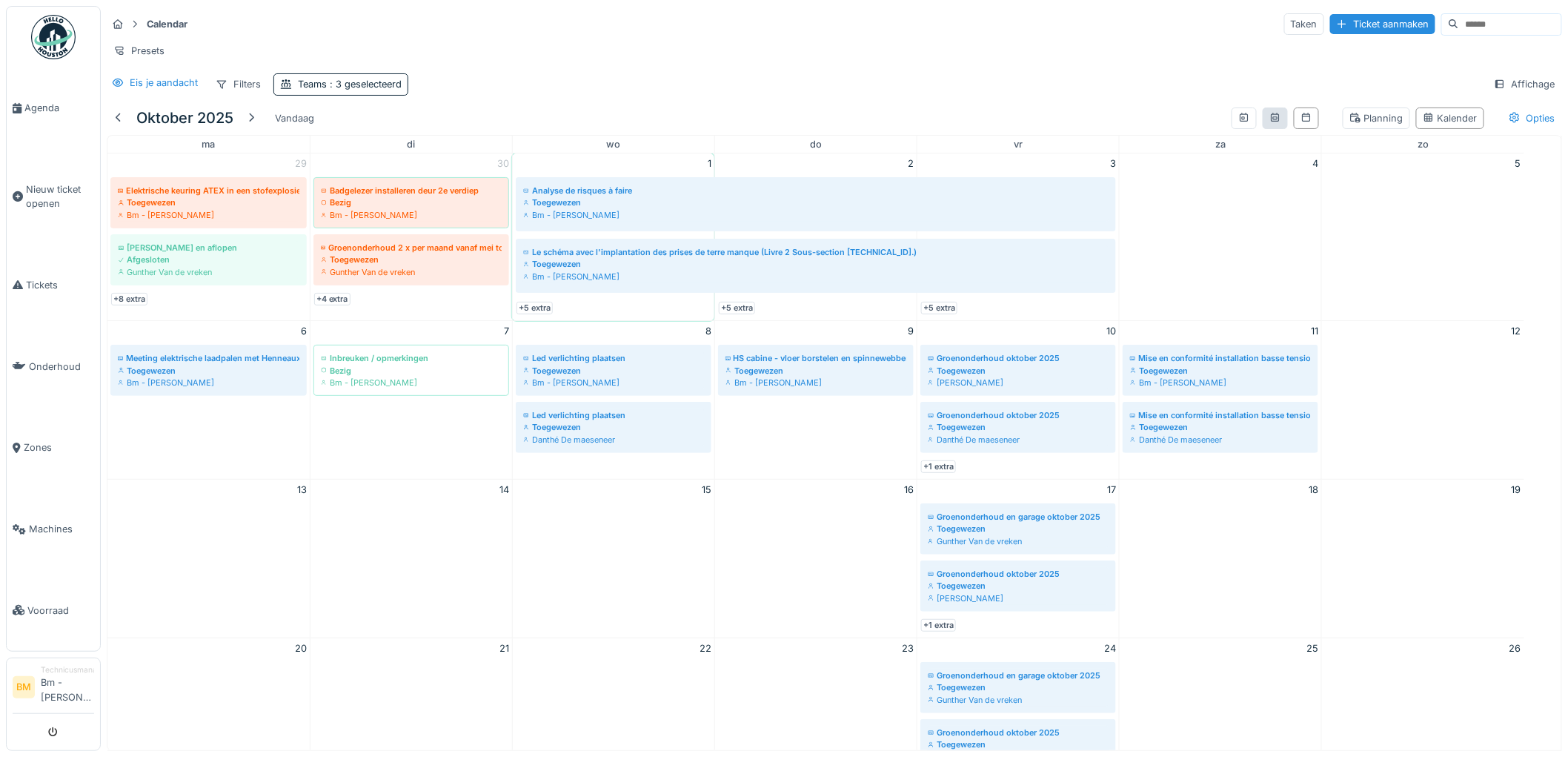
click at [1263, 121] on div at bounding box center [1275, 119] width 25 height 22
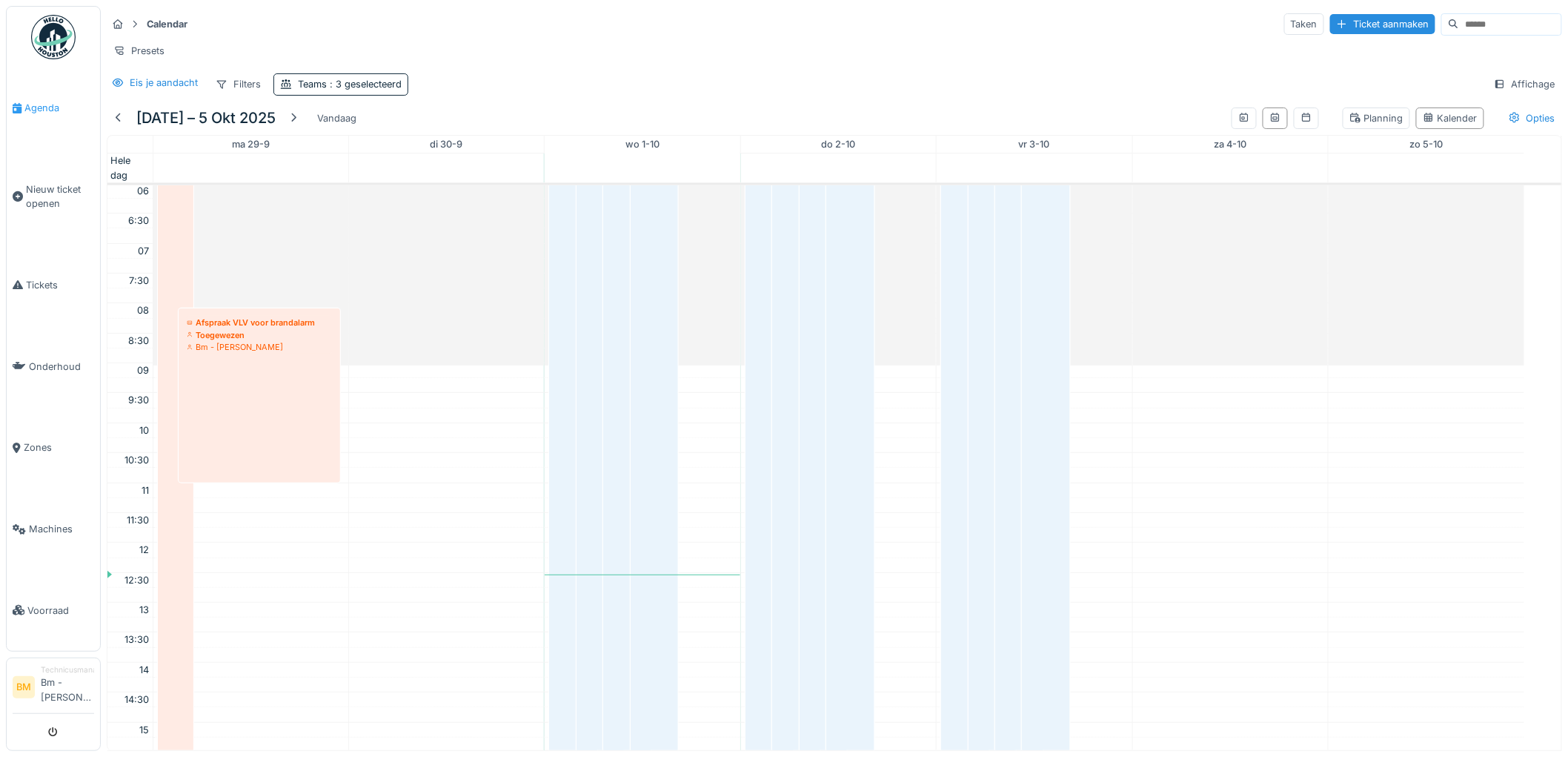
click at [40, 109] on span "Agenda" at bounding box center [59, 108] width 70 height 14
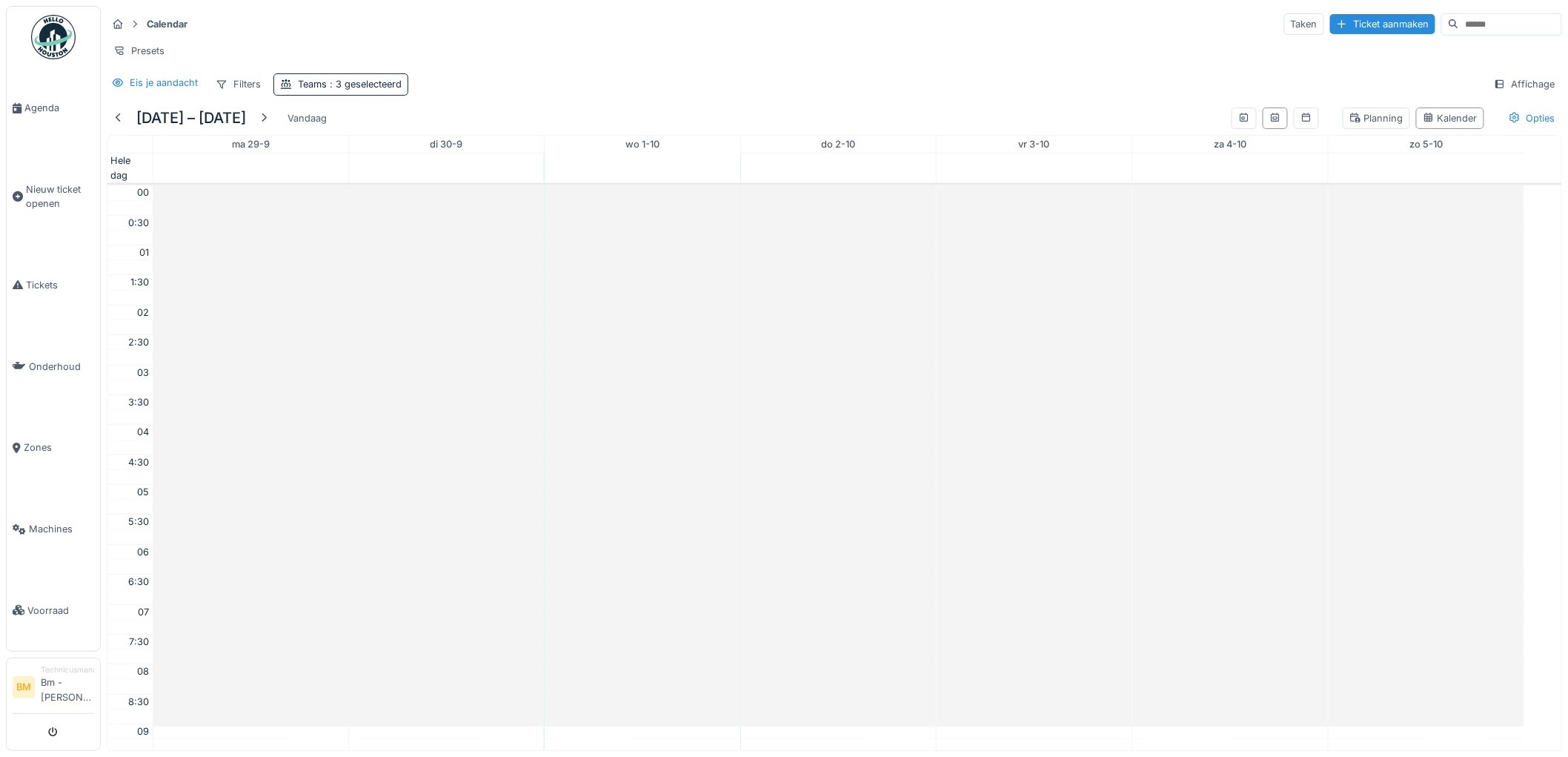
scroll to position [361, 0]
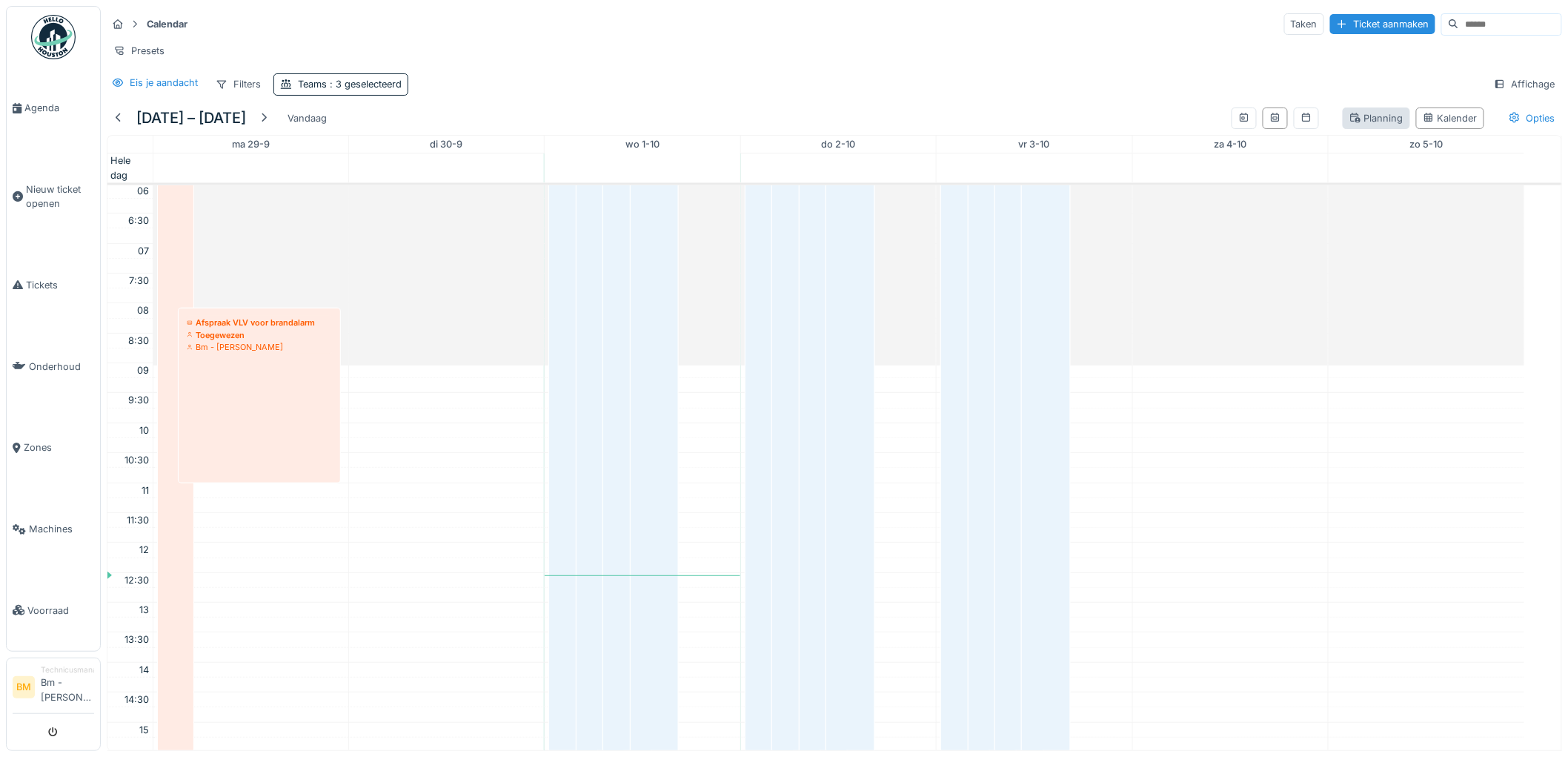
click at [1350, 122] on icon at bounding box center [1355, 117] width 12 height 10
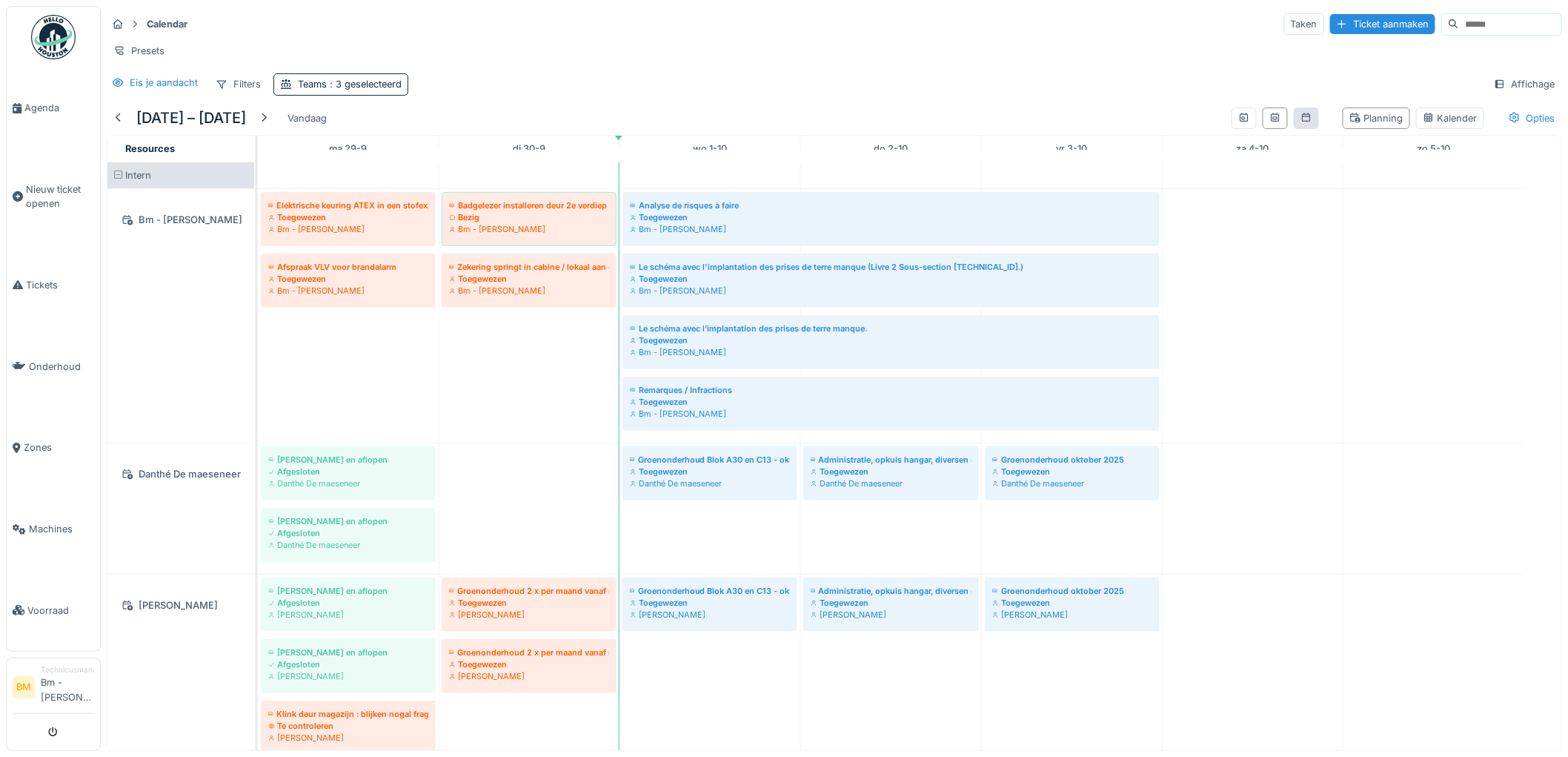
click at [1294, 129] on div at bounding box center [1307, 119] width 25 height 22
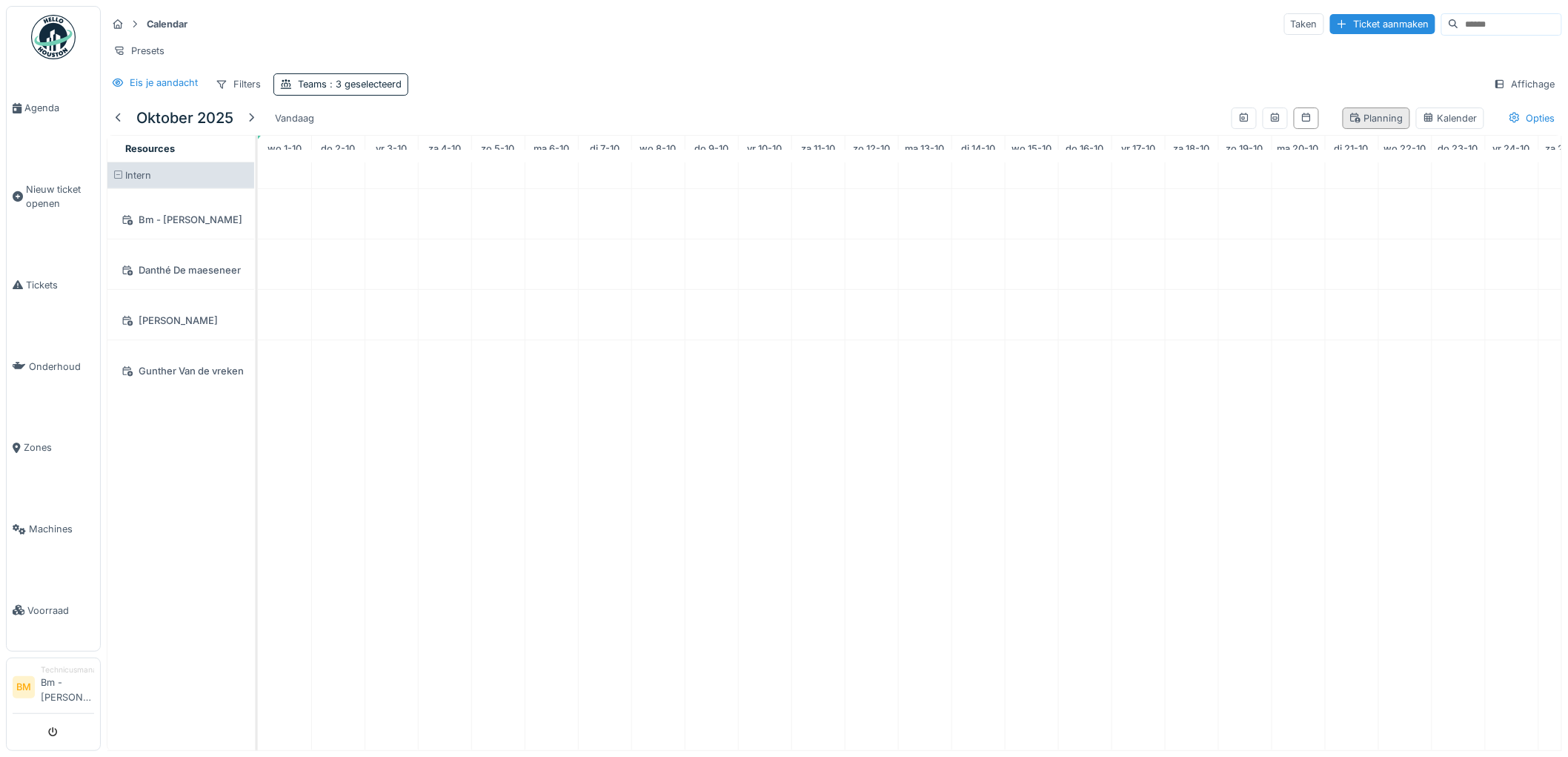
click at [1350, 125] on div "Planning" at bounding box center [1377, 119] width 54 height 14
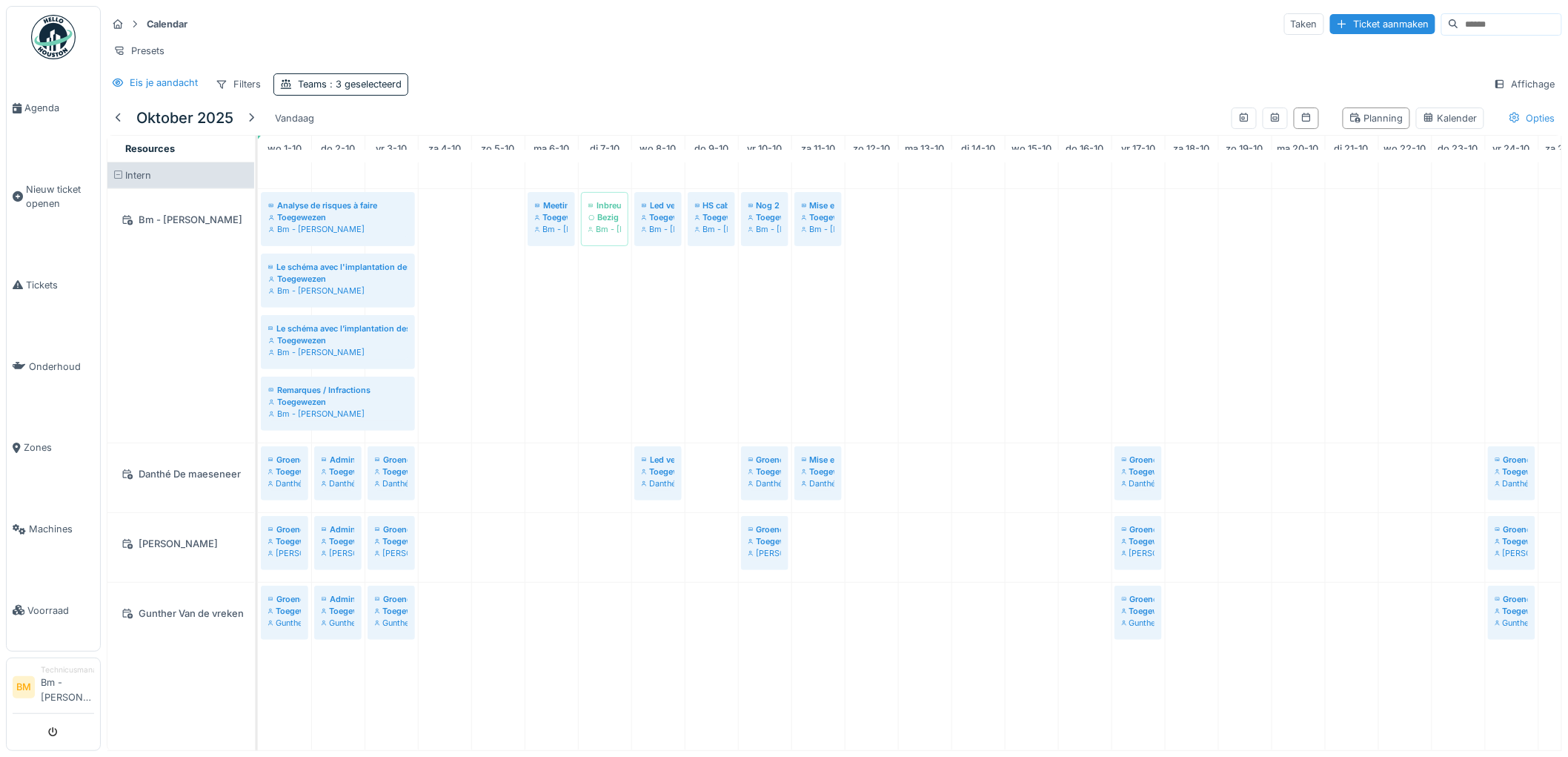
click at [1525, 128] on div "Opties" at bounding box center [1532, 119] width 60 height 22
click at [1270, 125] on div at bounding box center [1275, 119] width 12 height 14
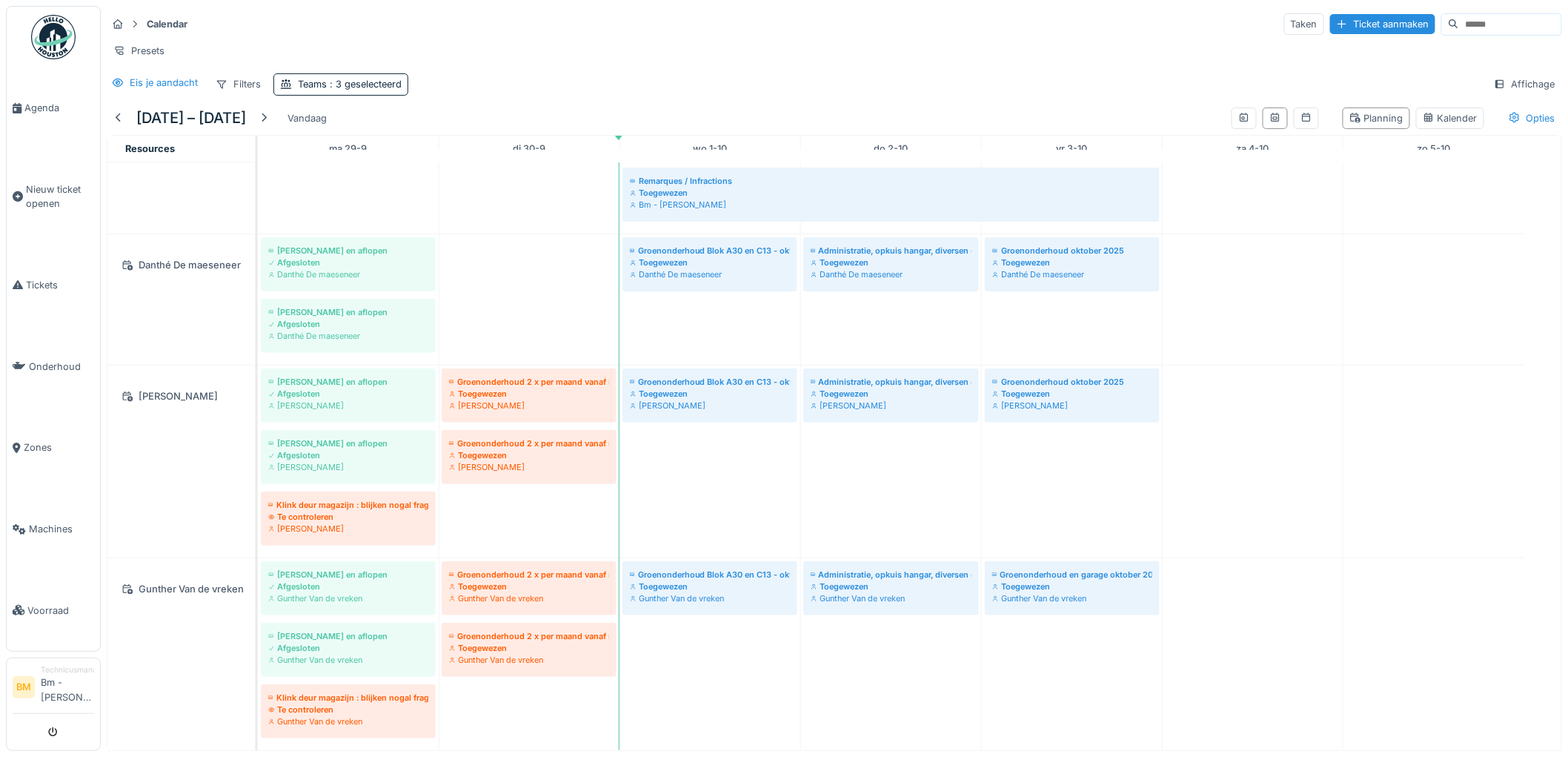
scroll to position [0, 0]
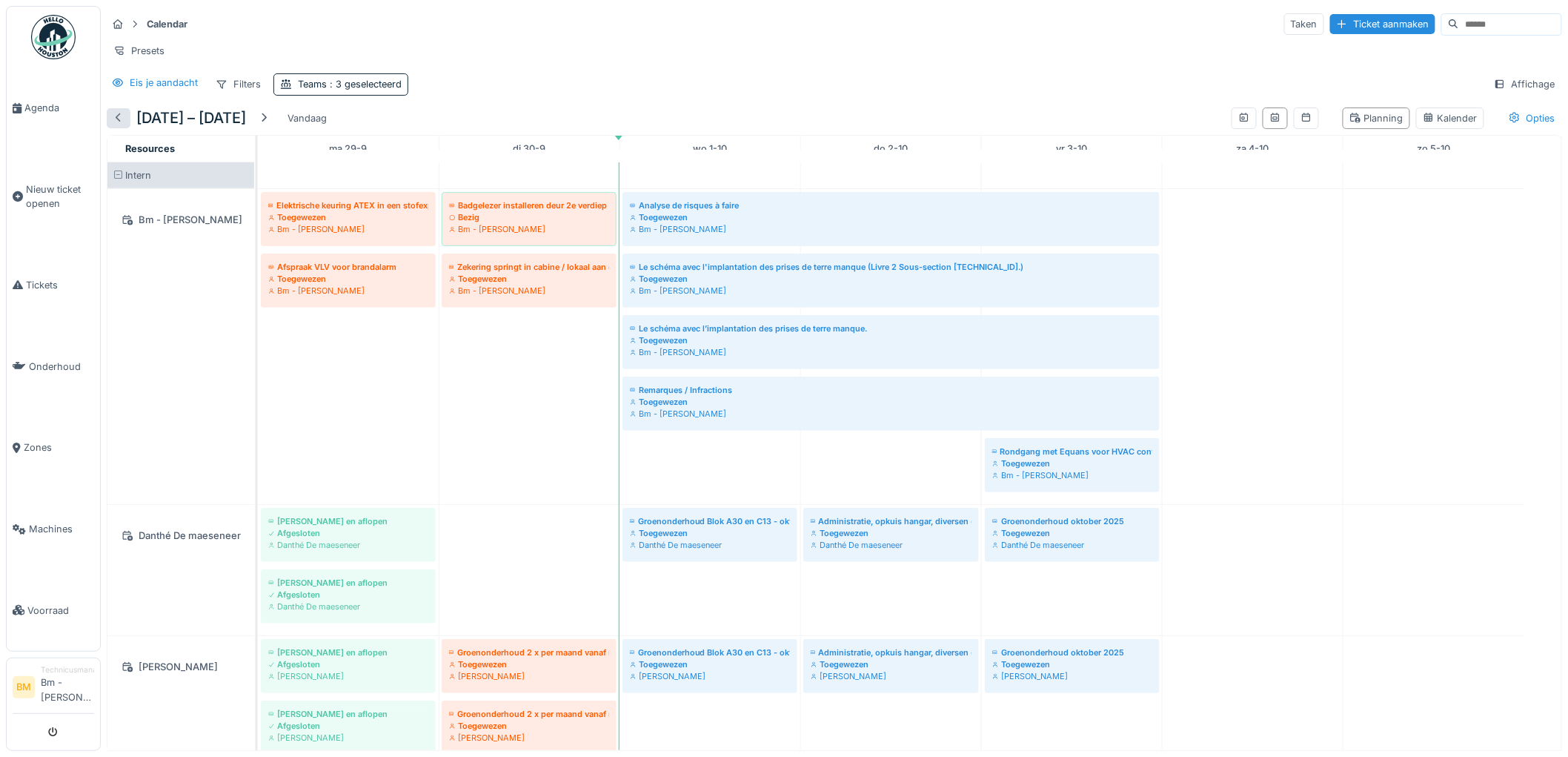
click at [115, 125] on div at bounding box center [118, 119] width 12 height 14
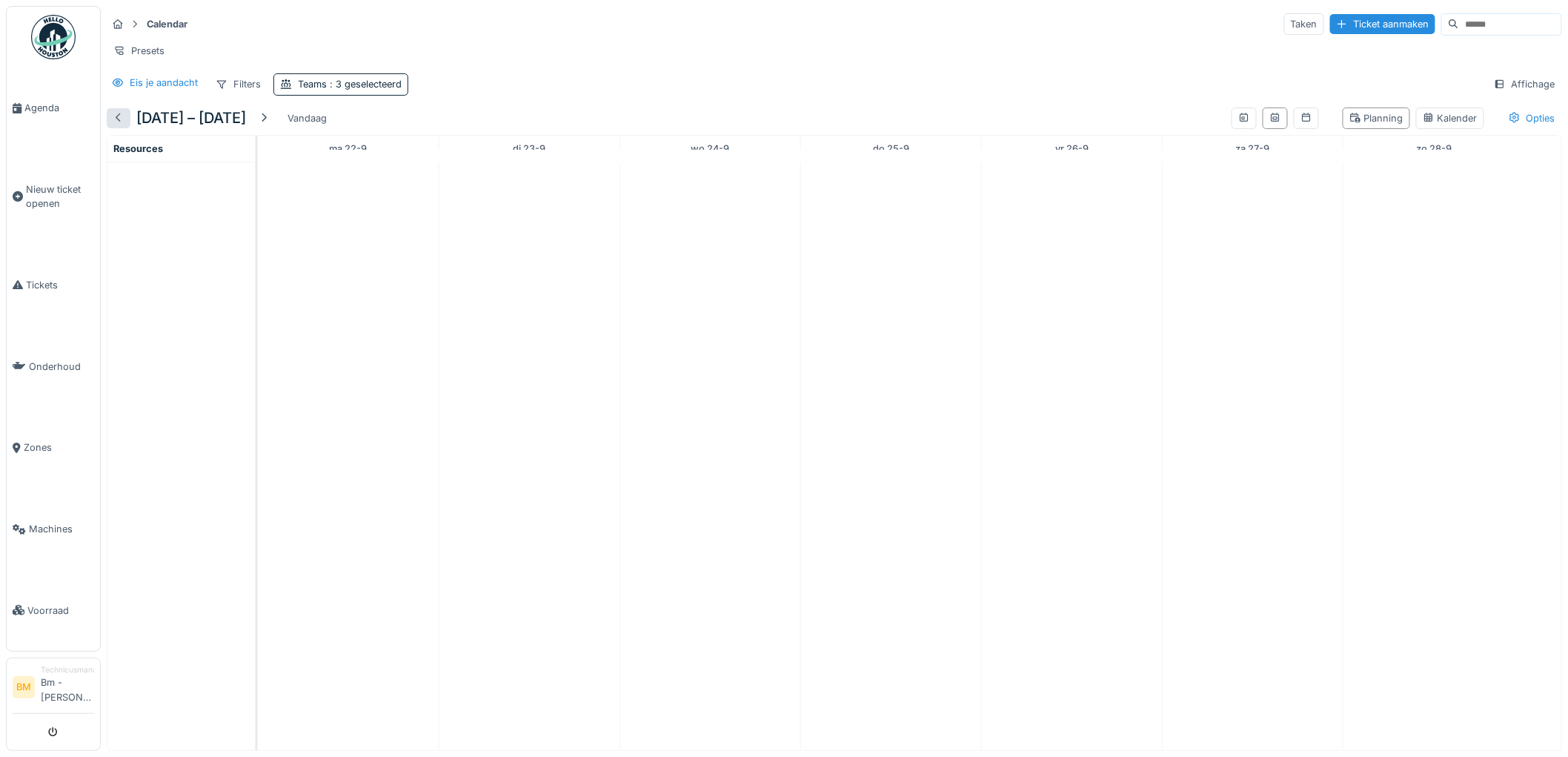
click at [115, 125] on div at bounding box center [118, 119] width 12 height 14
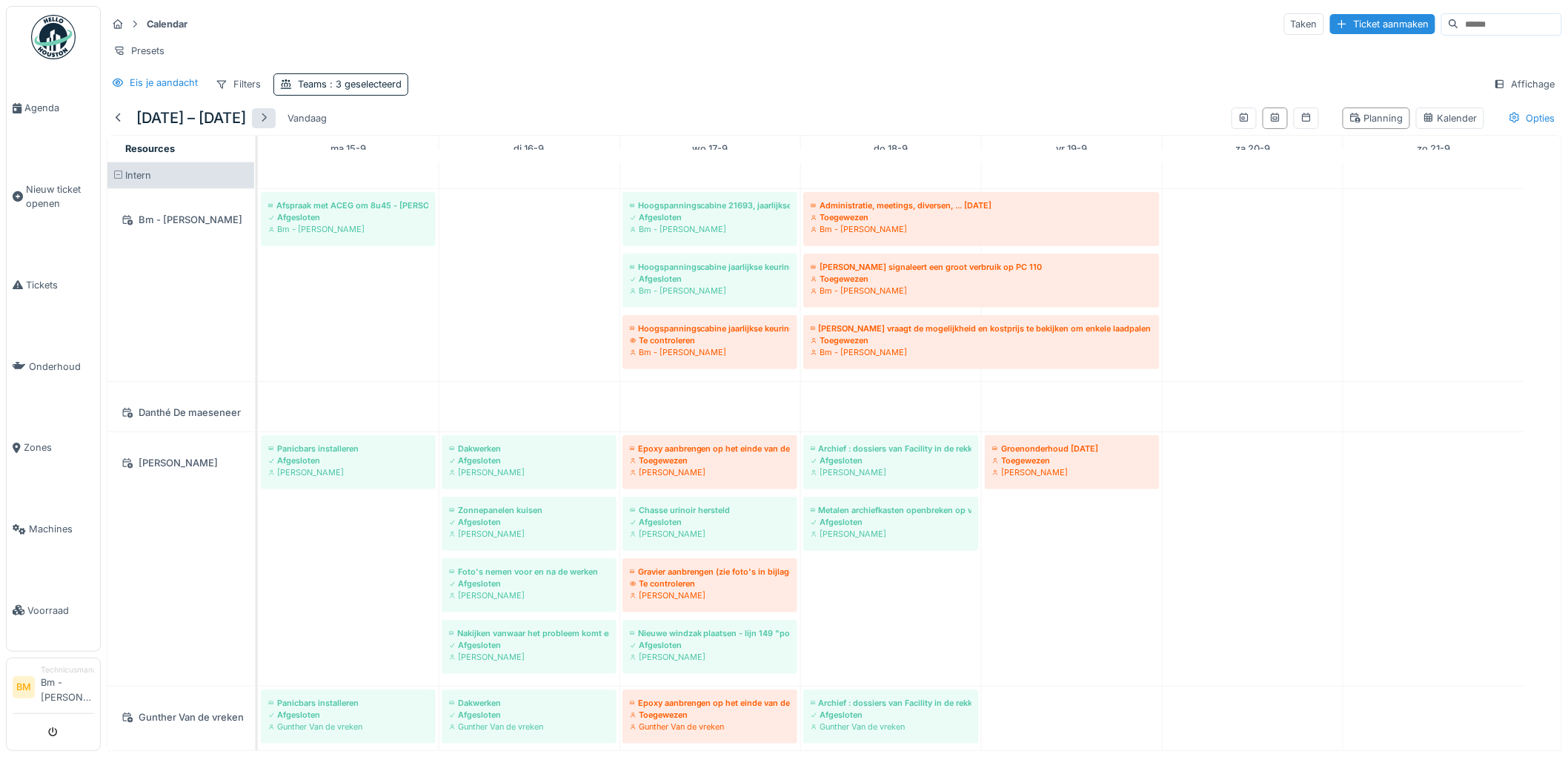
click at [269, 125] on div at bounding box center [263, 119] width 12 height 14
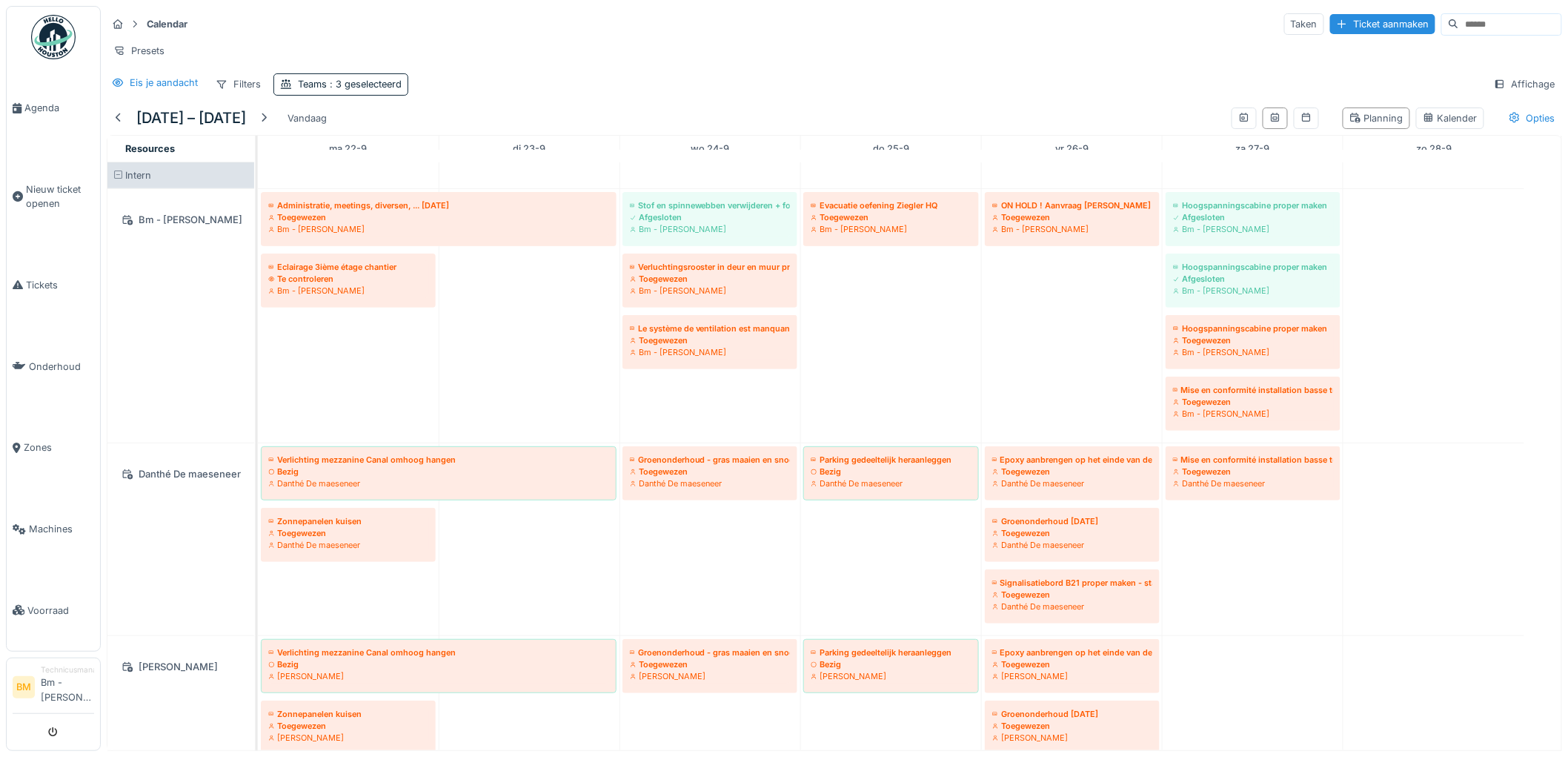
click at [1459, 16] on input at bounding box center [1511, 24] width 102 height 21
click at [1431, 19] on icon at bounding box center [1436, 23] width 9 height 9
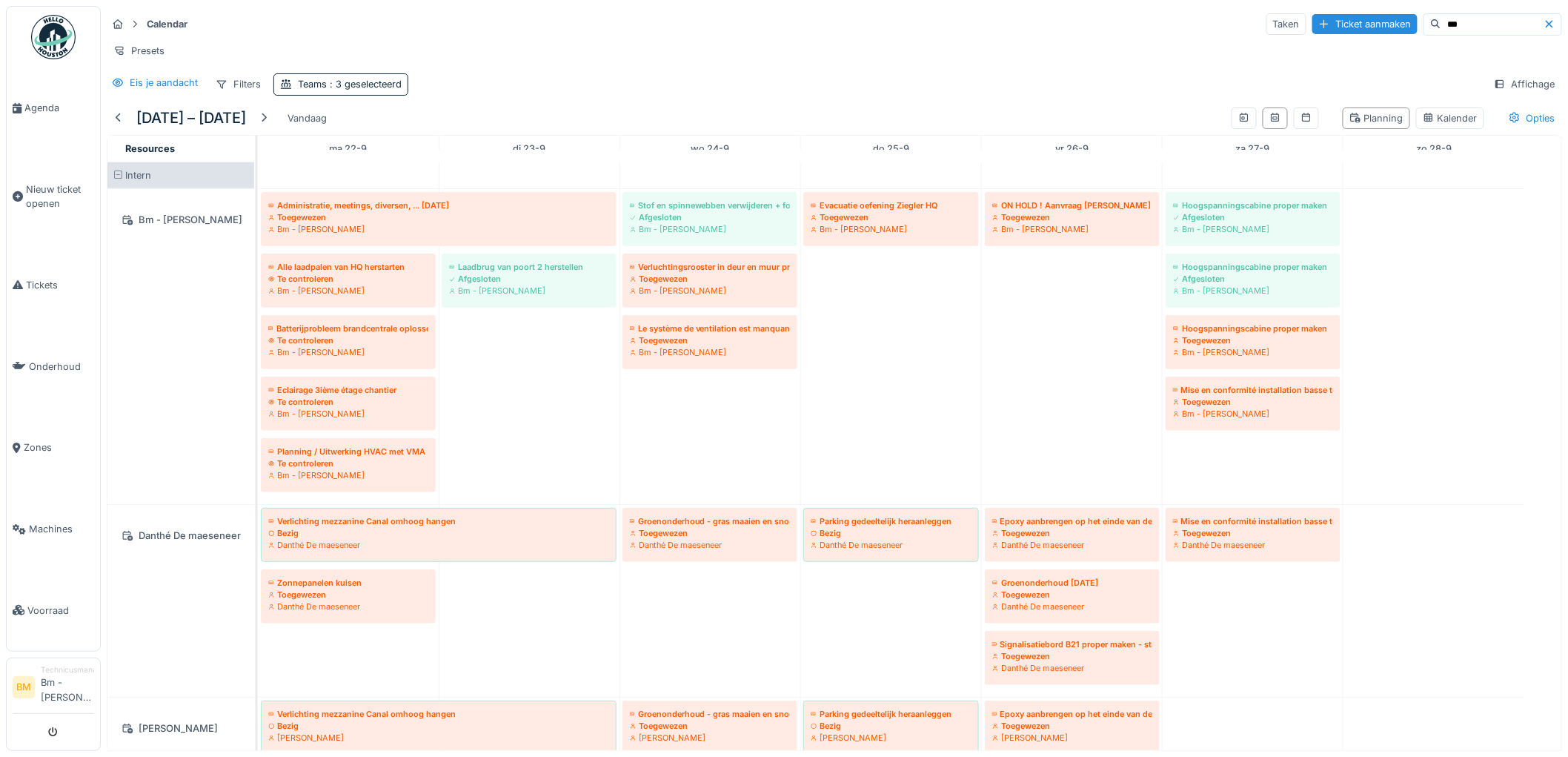
click at [1441, 28] on input "***" at bounding box center [1493, 24] width 102 height 21
type input "*"
click at [1431, 21] on icon at bounding box center [1436, 23] width 11 height 9
drag, startPoint x: 1431, startPoint y: 24, endPoint x: 1388, endPoint y: 23, distance: 43.0
click at [1441, 23] on input "*******" at bounding box center [1493, 24] width 102 height 21
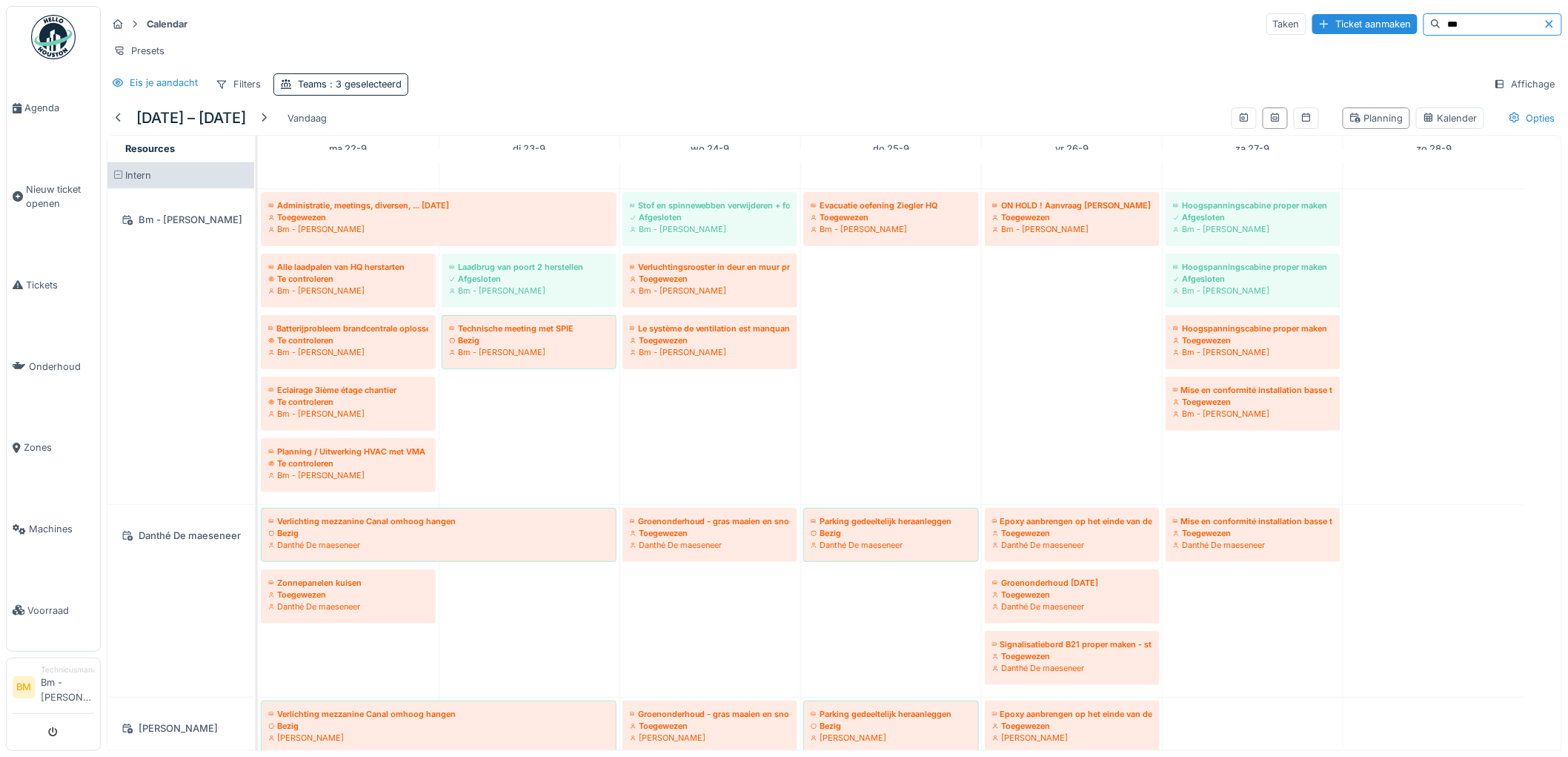
drag, startPoint x: 1421, startPoint y: 20, endPoint x: 1390, endPoint y: 27, distance: 31.8
click at [1441, 27] on input "***" at bounding box center [1493, 24] width 102 height 21
click at [1441, 26] on input "***" at bounding box center [1493, 24] width 102 height 21
type input "*"
type input "****"
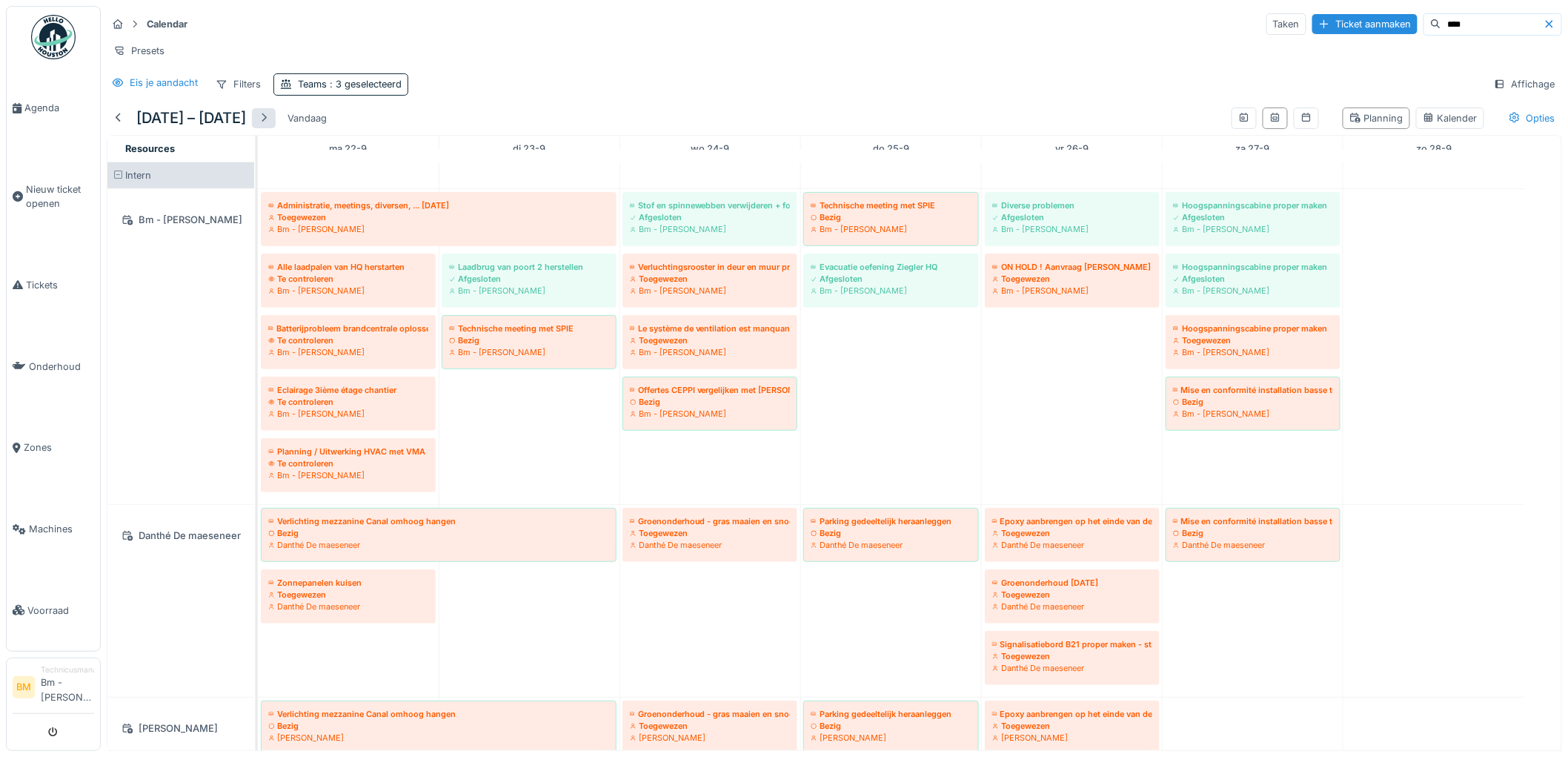
click at [269, 125] on div at bounding box center [263, 119] width 12 height 14
